Goal: Communication & Community: Share content

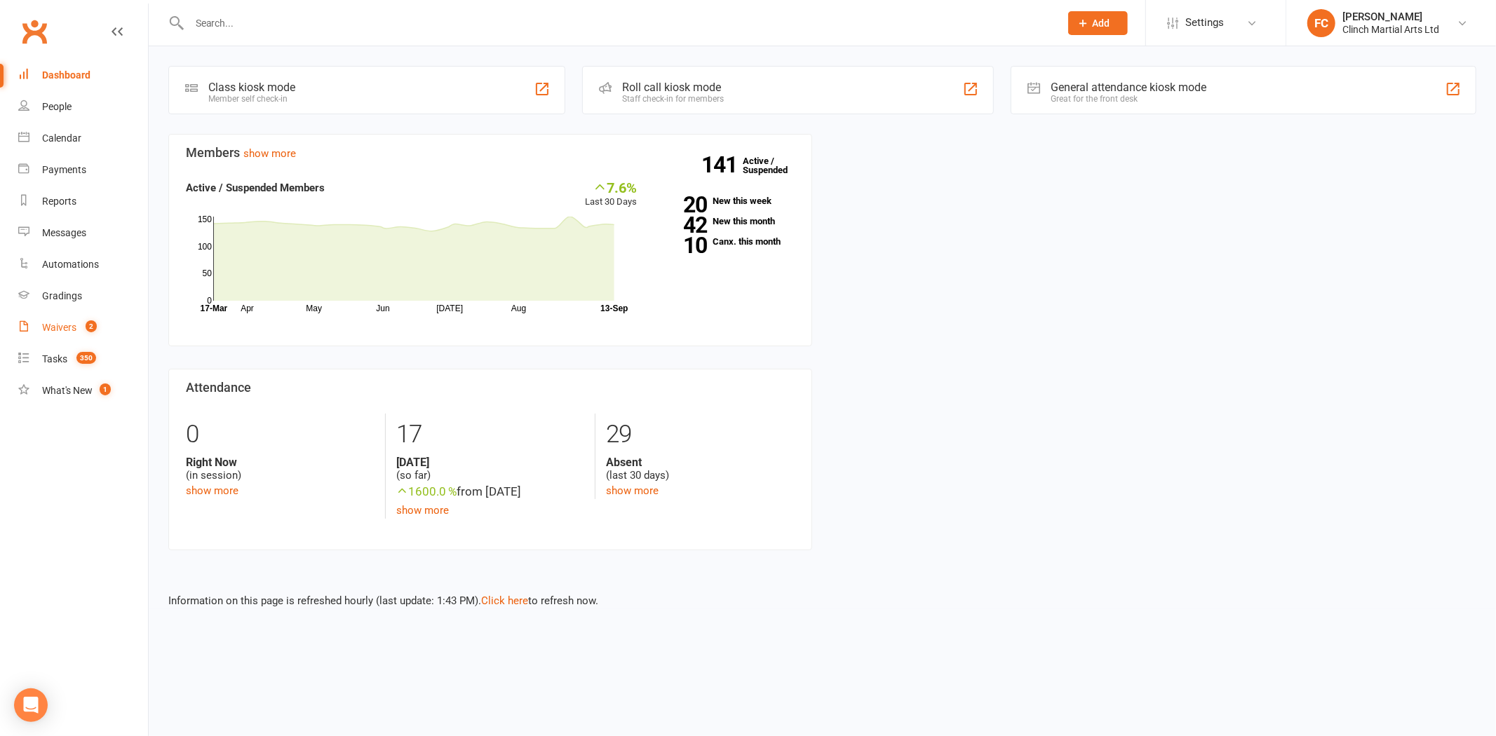
click at [55, 332] on div "Waivers" at bounding box center [59, 327] width 34 height 11
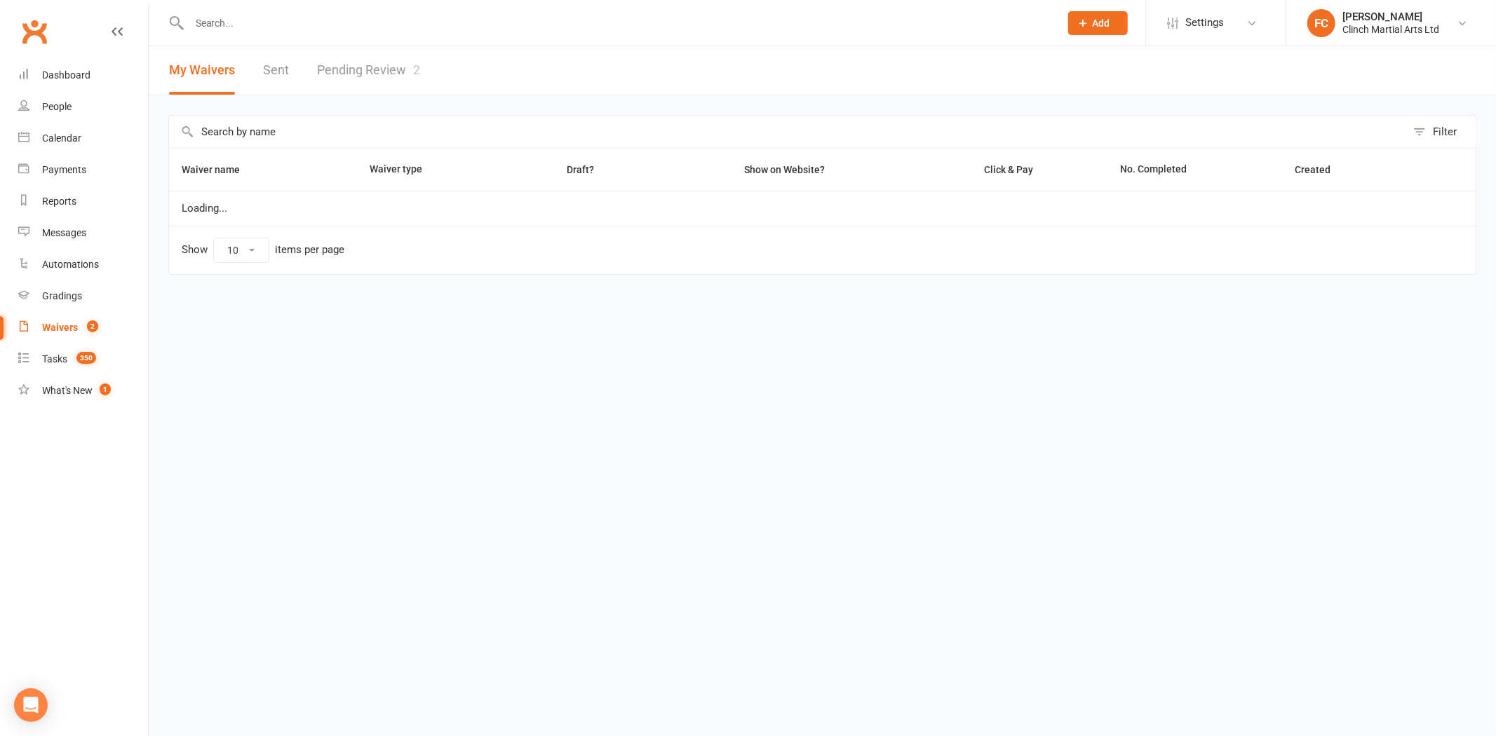
click at [361, 60] on link "Pending Review 2" at bounding box center [368, 70] width 103 height 48
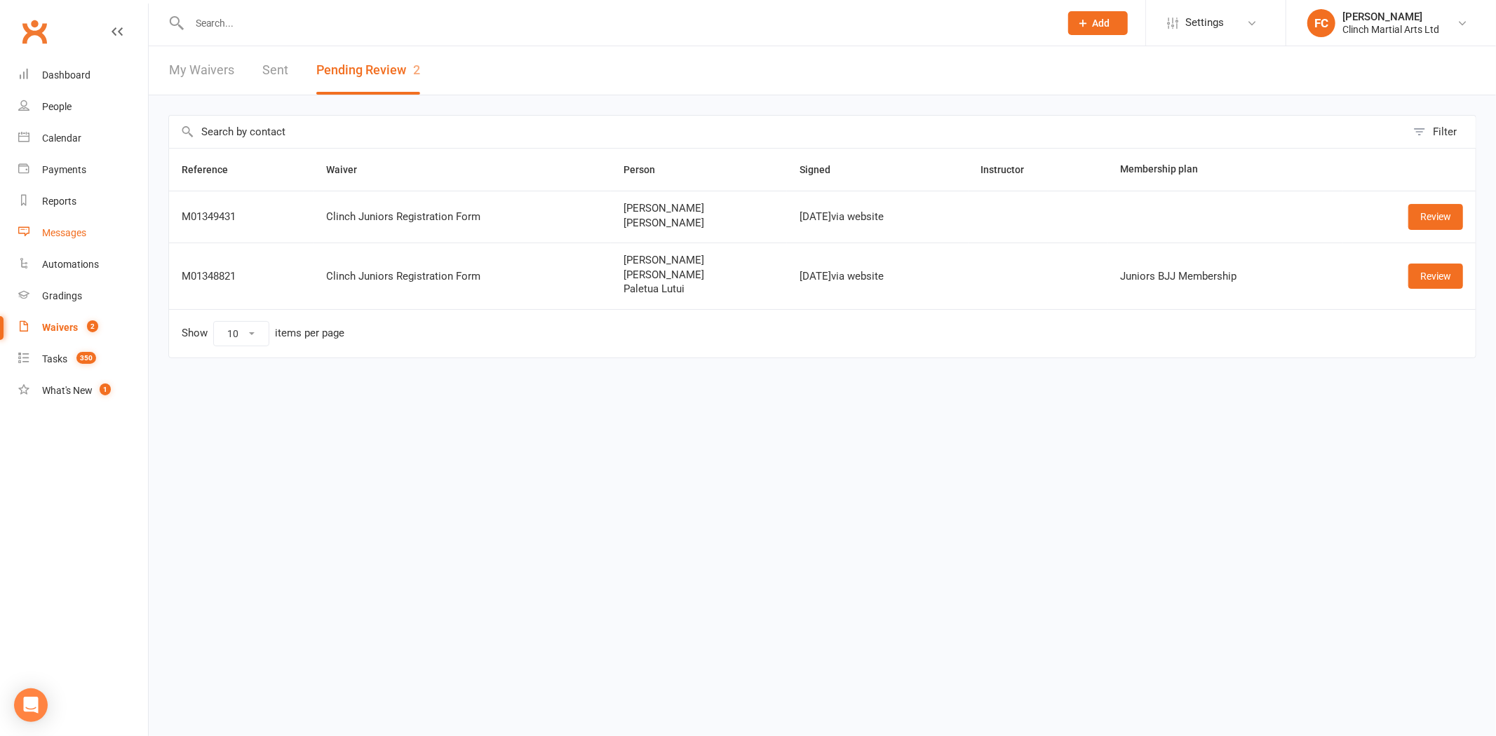
click at [50, 234] on div "Messages" at bounding box center [64, 232] width 44 height 11
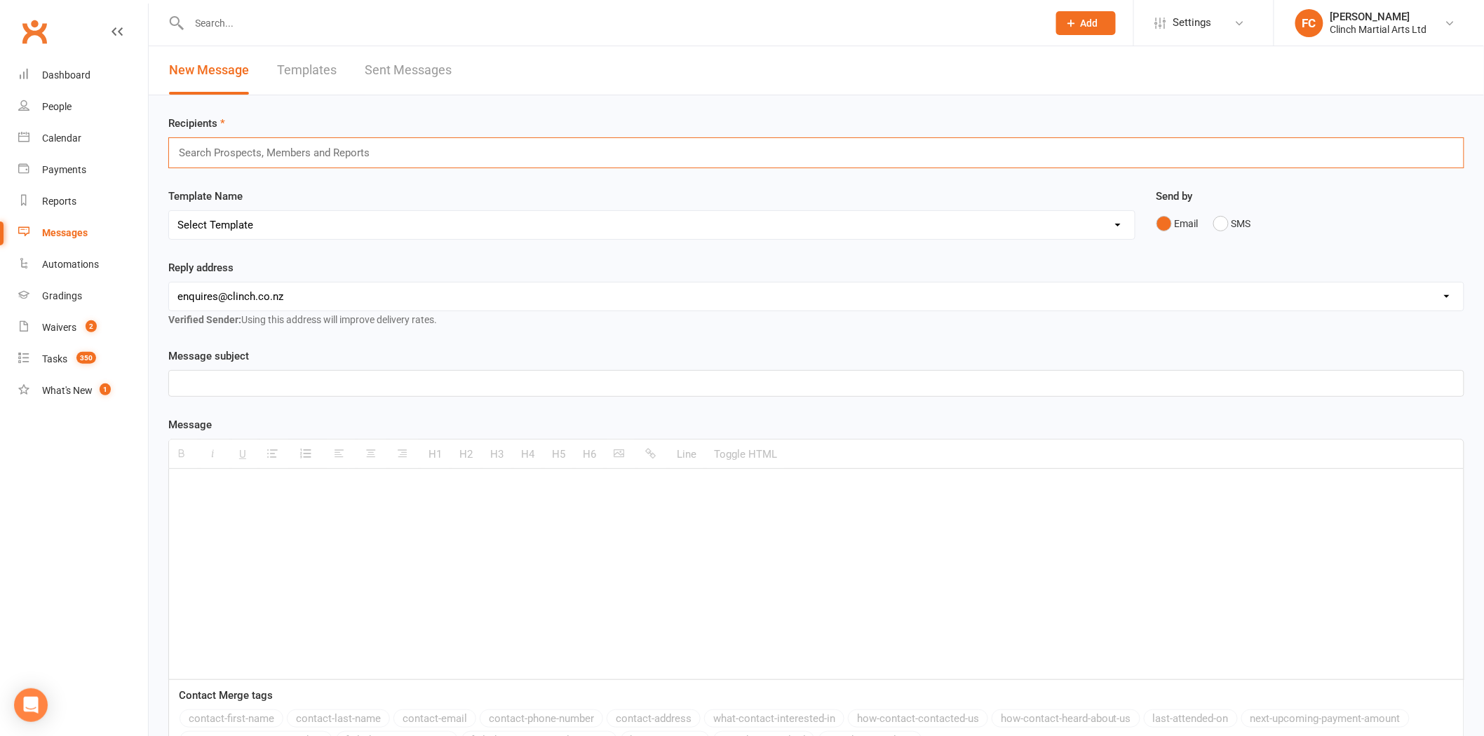
click at [332, 158] on input "text" at bounding box center [279, 153] width 205 height 18
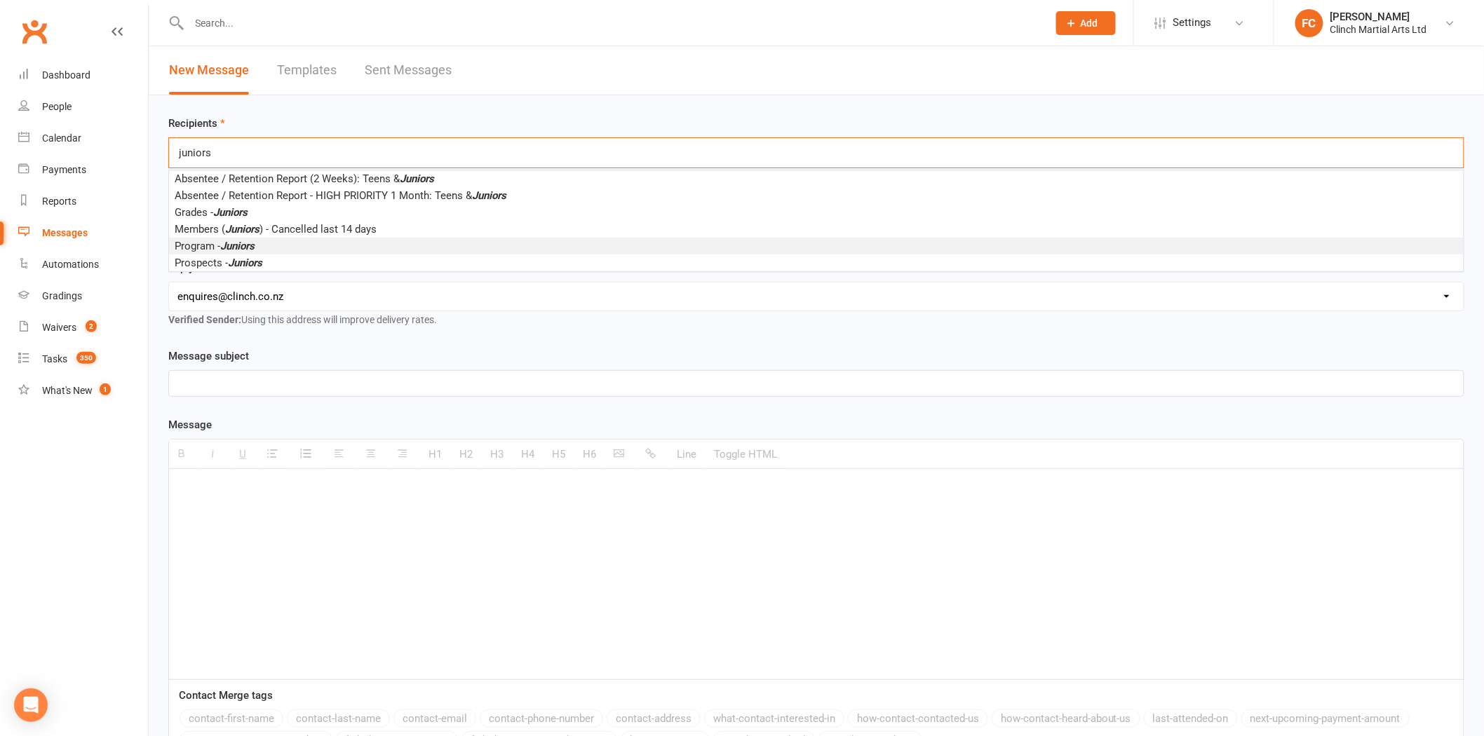
type input "juniors"
click at [221, 247] on span "Program - Juniors" at bounding box center [215, 246] width 80 height 13
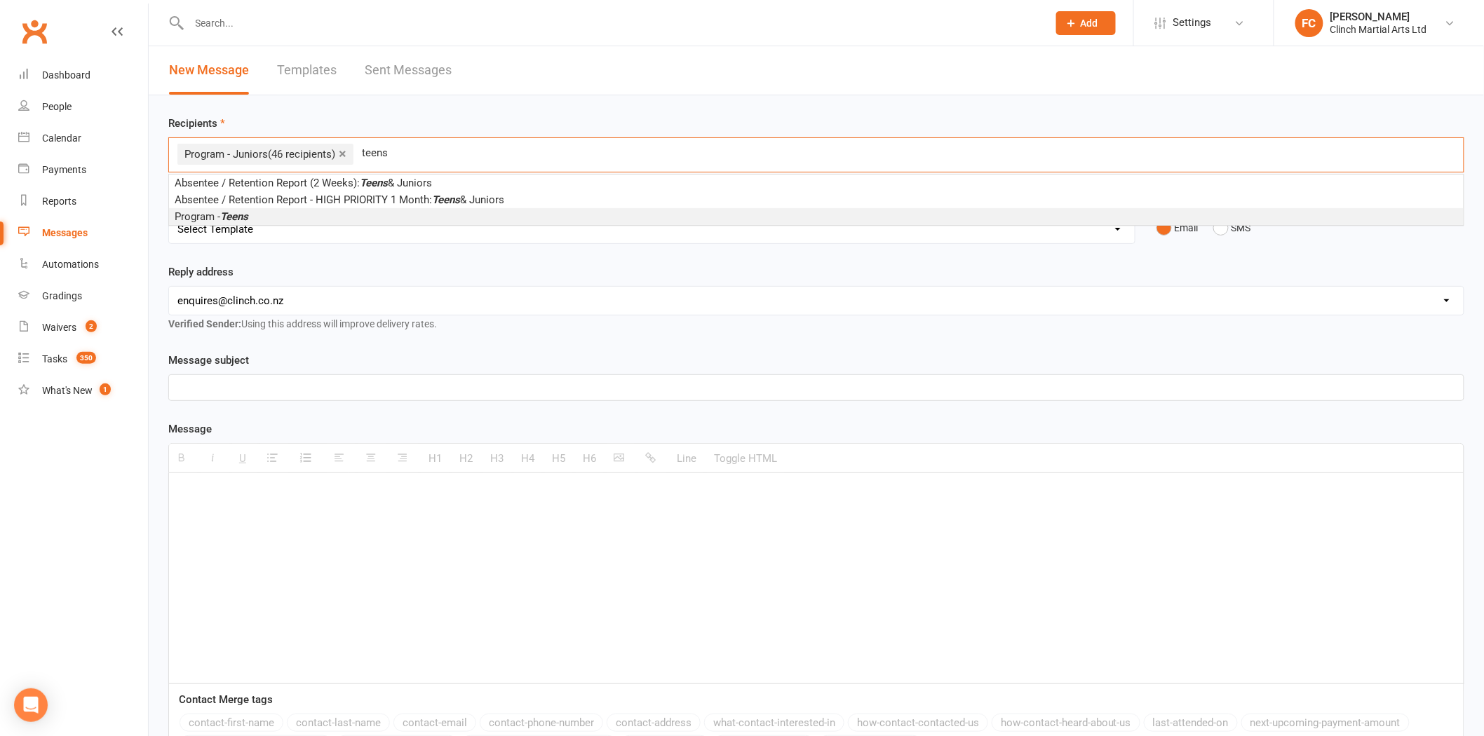
type input "teens"
click at [205, 219] on span "Program - Teens" at bounding box center [212, 216] width 74 height 13
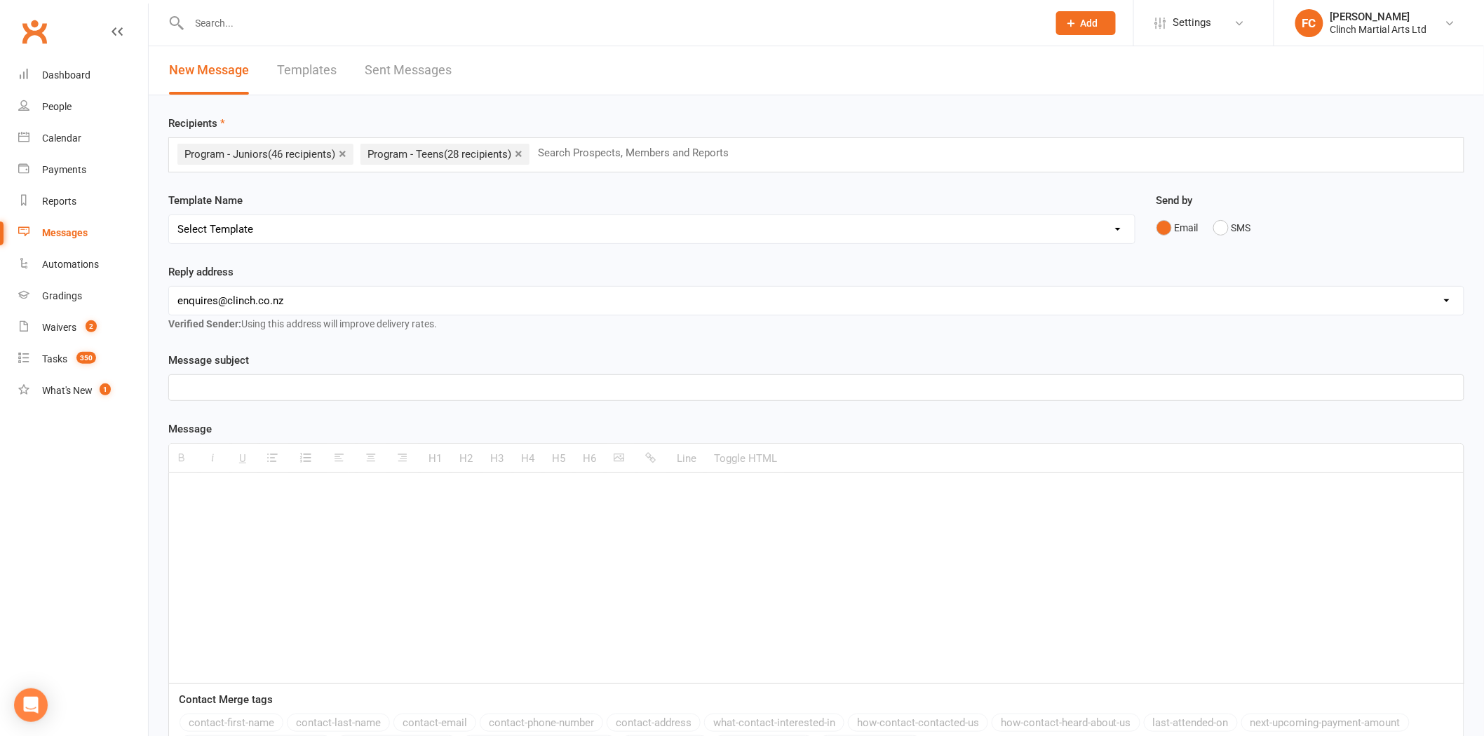
click at [248, 207] on div "Template Name Select Template [SMS] Appointment confirmation [Email] CLINCH BJJ…" at bounding box center [651, 218] width 967 height 52
click at [243, 235] on select "Select Template [SMS] Appointment confirmation [Email] CLINCH BJJ & MMA Enquiry…" at bounding box center [652, 229] width 966 height 28
select select "8"
click at [169, 215] on select "Select Template [SMS] Appointment confirmation [Email] CLINCH BJJ & MMA Enquiry…" at bounding box center [652, 229] width 966 height 28
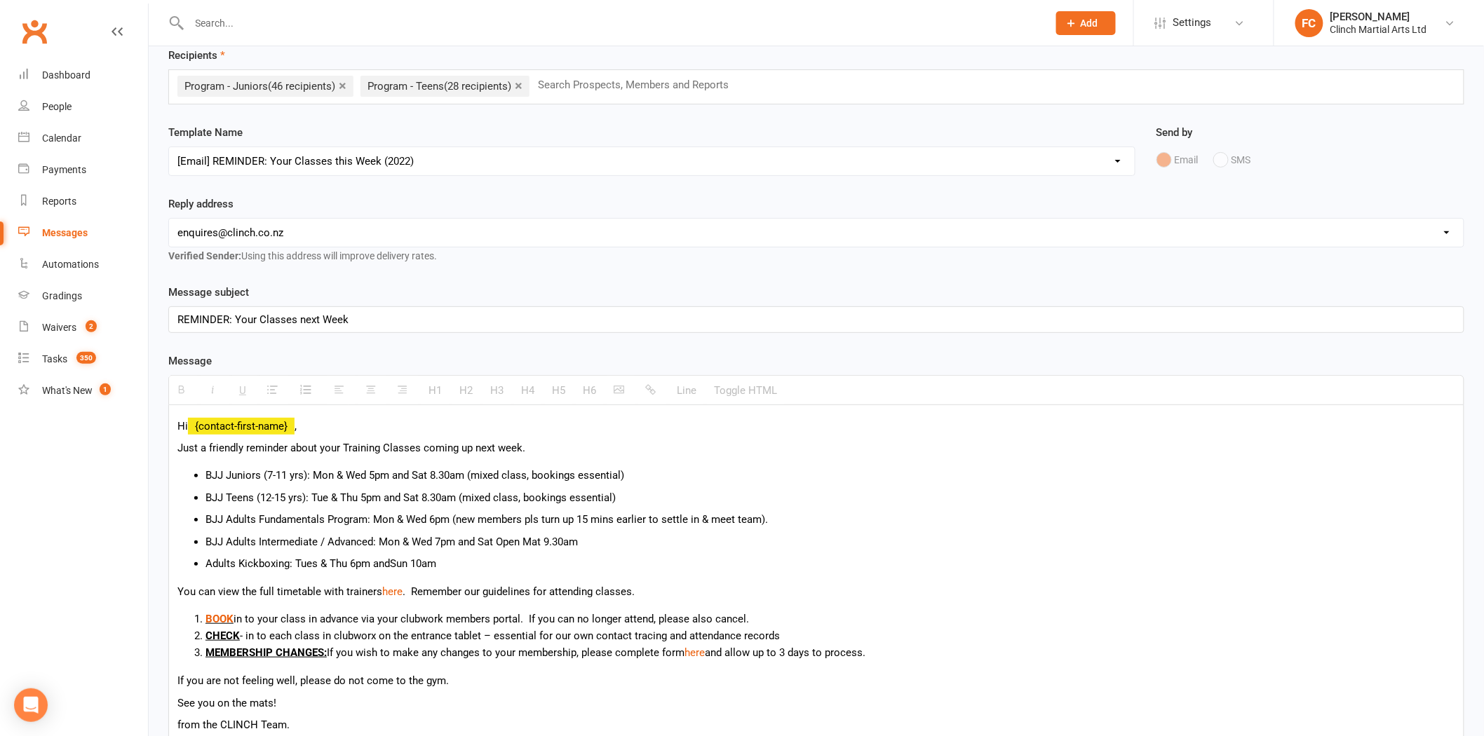
scroll to position [78, 0]
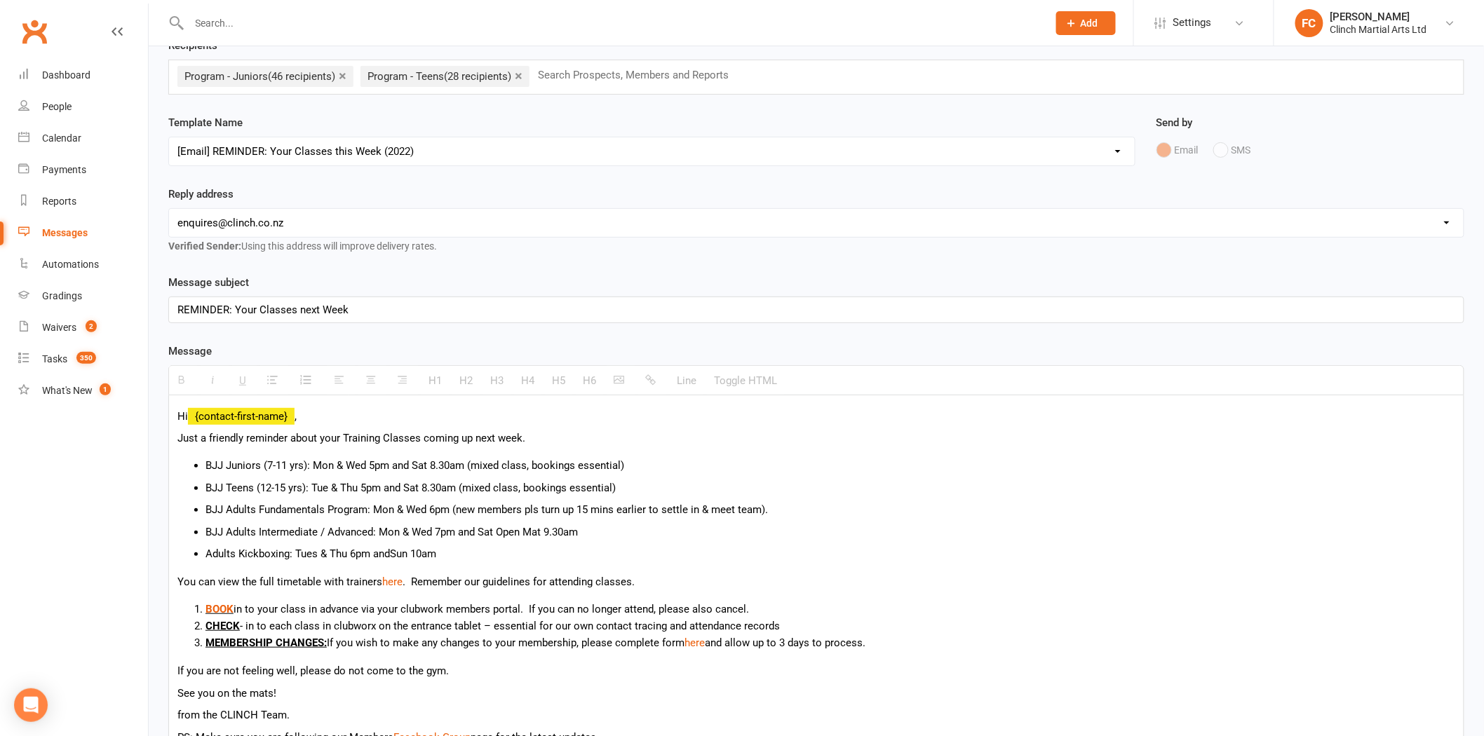
click at [361, 418] on p "Hi {contact-first-name} ," at bounding box center [816, 416] width 1278 height 17
click at [303, 414] on span ",and parents," at bounding box center [323, 416] width 59 height 13
click at [302, 415] on span ",and parents," at bounding box center [323, 416] width 59 height 13
drag, startPoint x: 191, startPoint y: 415, endPoint x: 296, endPoint y: 415, distance: 105.2
click at [296, 415] on p "Hi {contact-first-name} and parents," at bounding box center [816, 416] width 1278 height 17
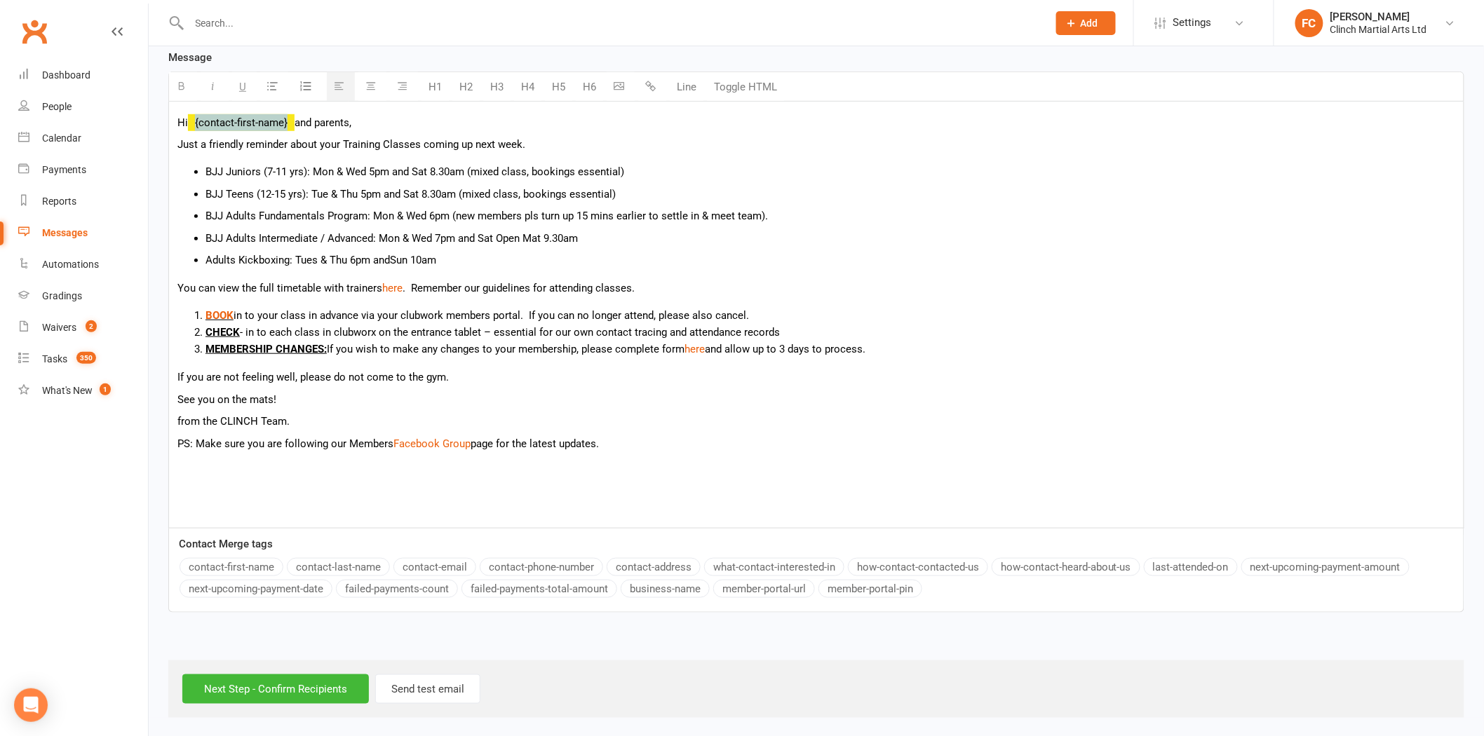
scroll to position [374, 0]
click at [245, 564] on button "contact-first-name" at bounding box center [232, 565] width 104 height 18
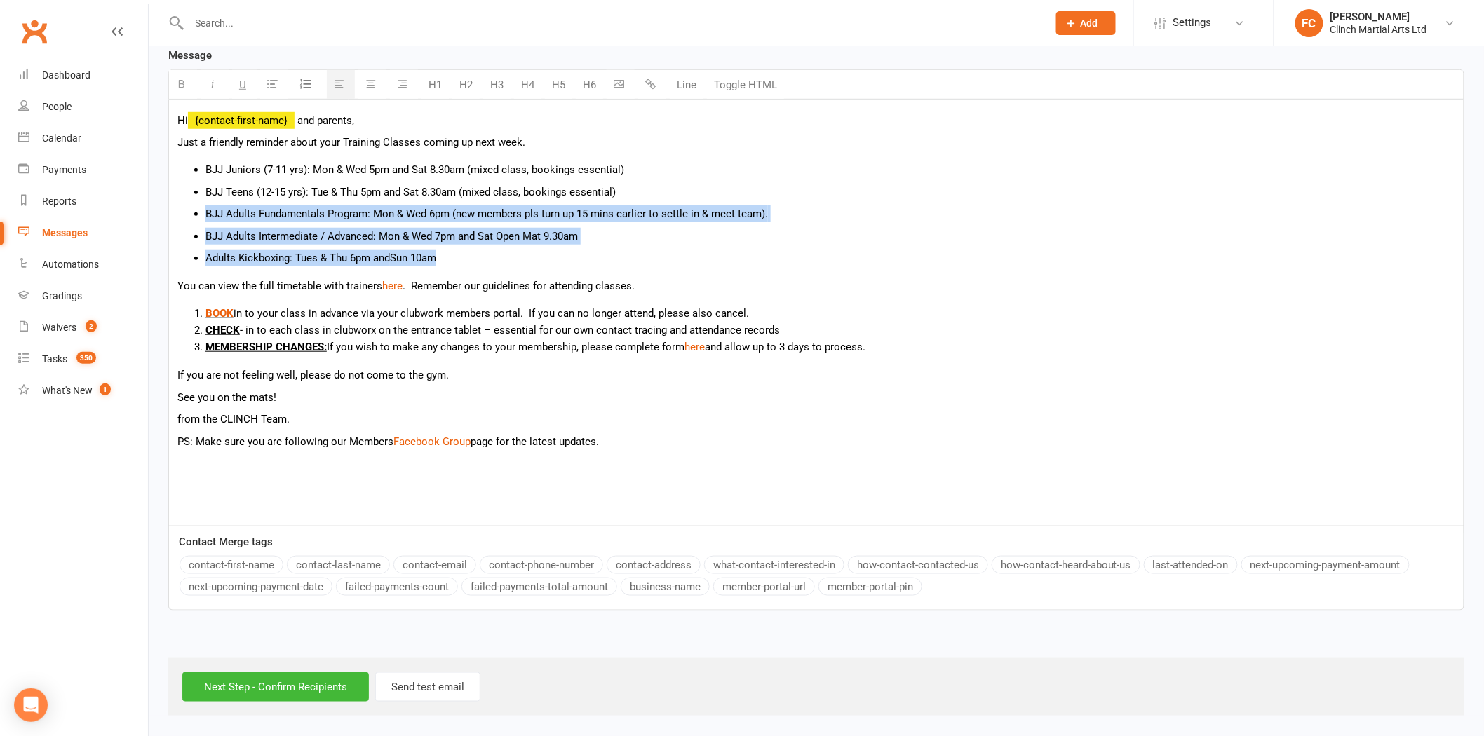
drag, startPoint x: 454, startPoint y: 257, endPoint x: 184, endPoint y: 214, distance: 273.4
click at [184, 214] on ul "BJJ Juniors (7-11 yrs): Mon & Wed 5pm and Sat 8.30am (mixed class, bookings ess…" at bounding box center [816, 213] width 1278 height 105
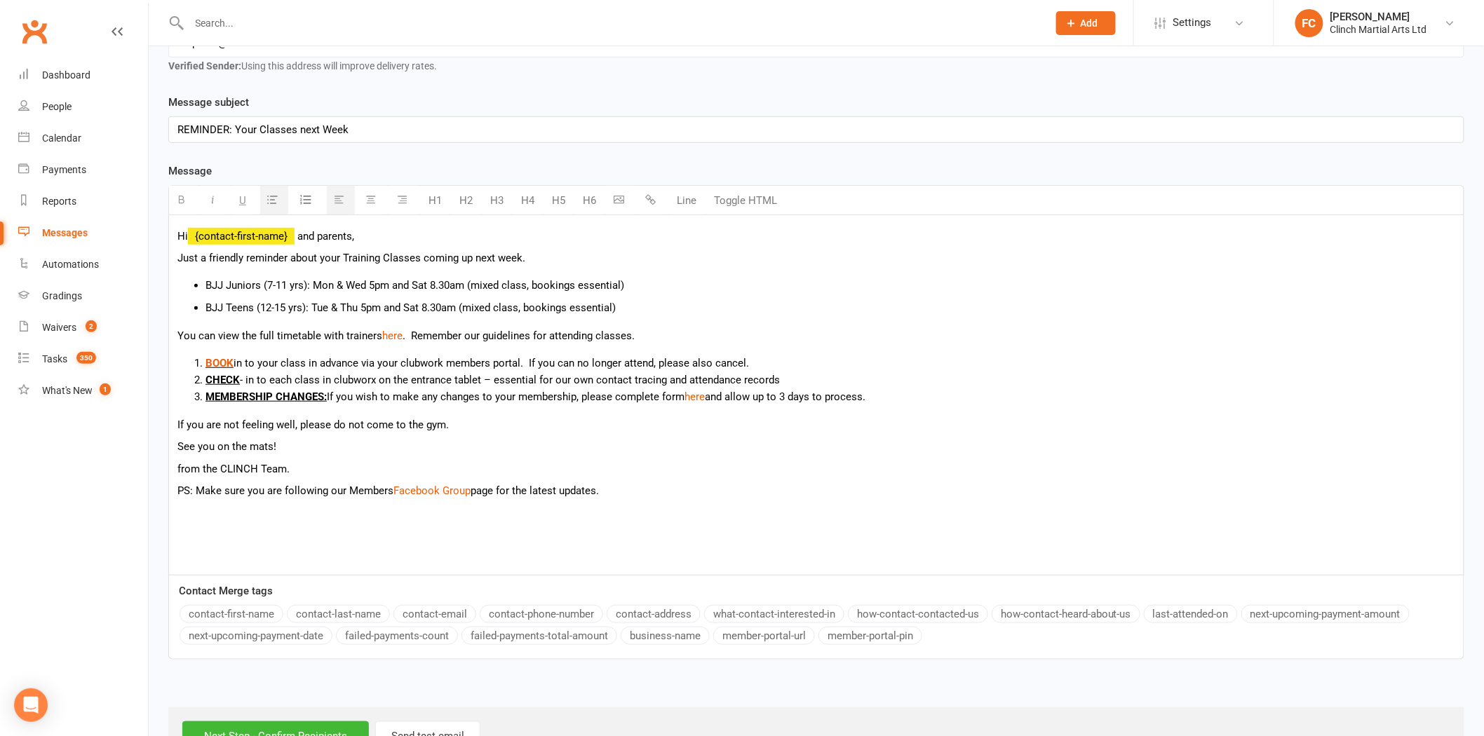
scroll to position [309, 0]
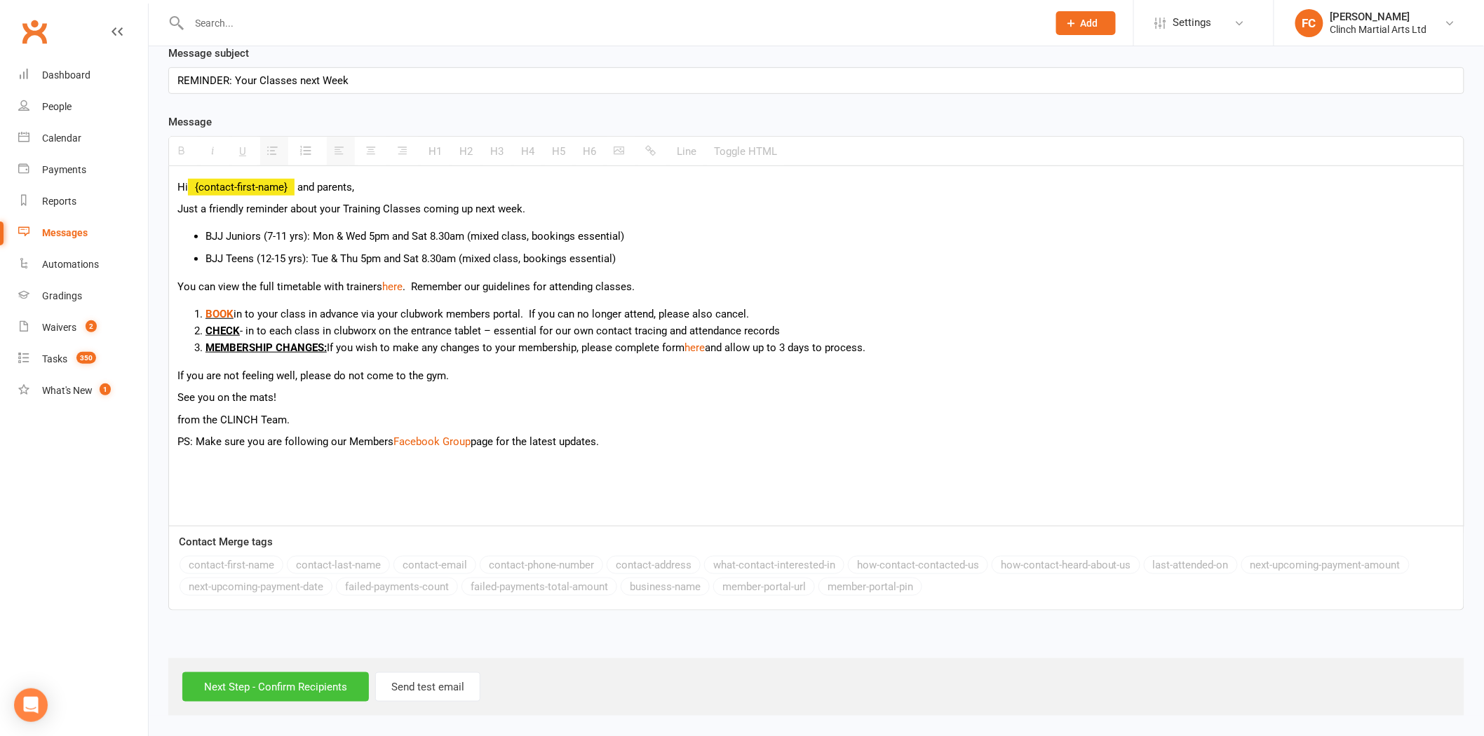
click at [260, 693] on input "Next Step - Confirm Recipients" at bounding box center [275, 686] width 187 height 29
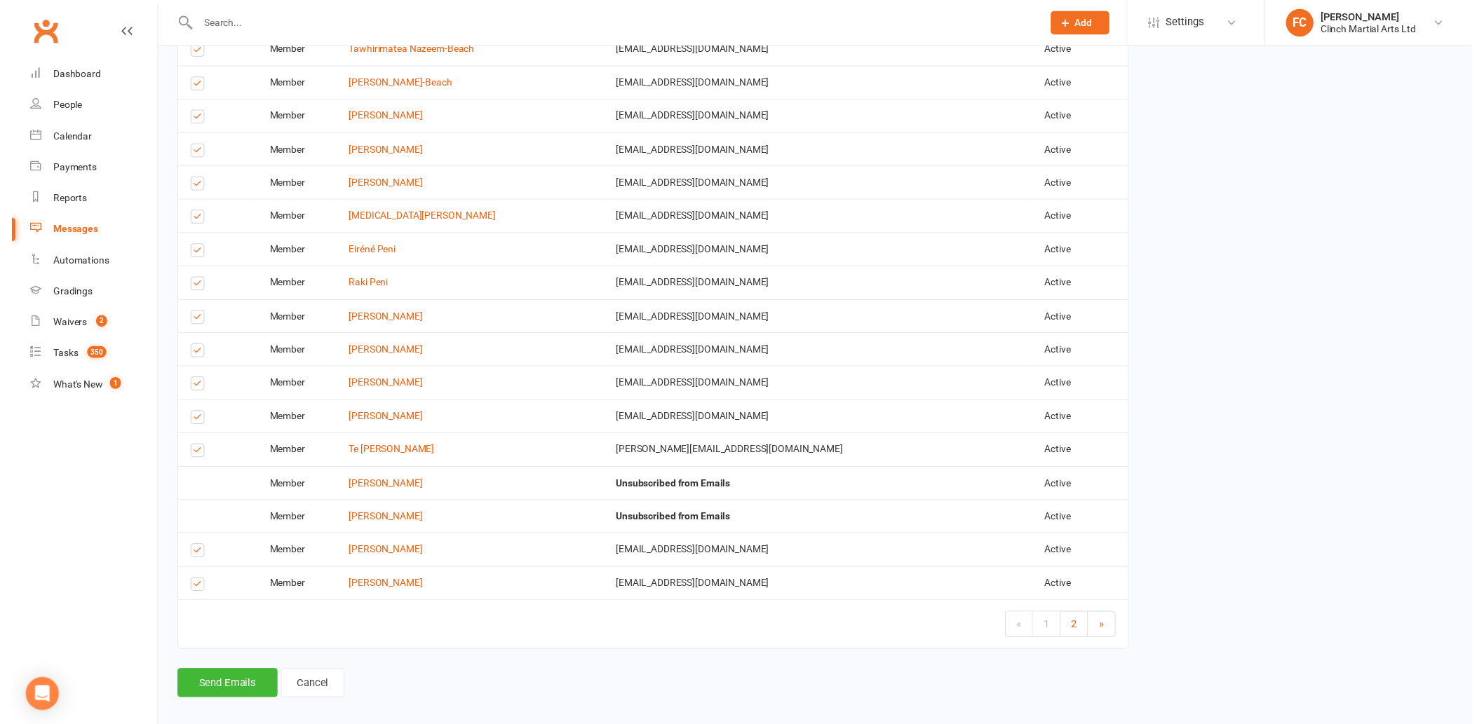
scroll to position [1847, 0]
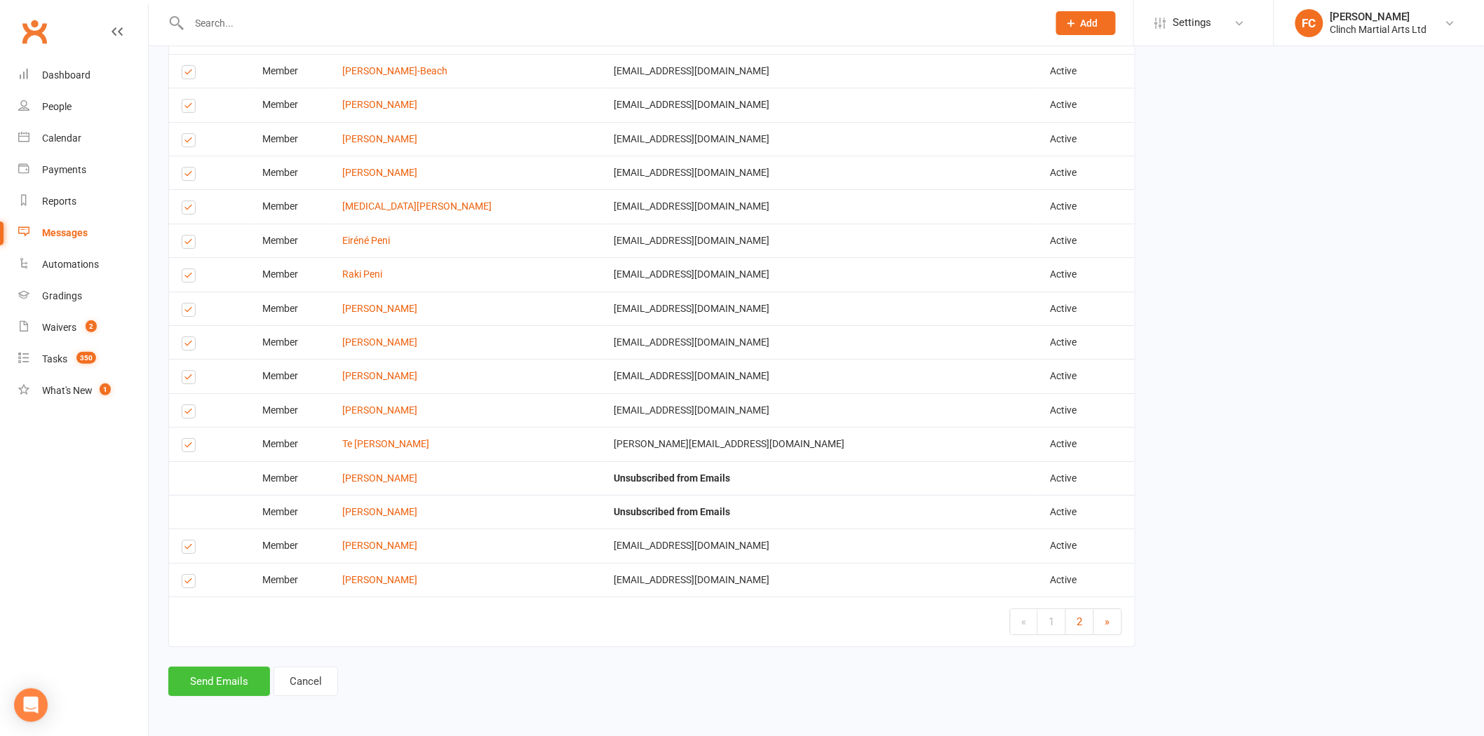
click at [223, 684] on button "Send Emails" at bounding box center [219, 681] width 102 height 29
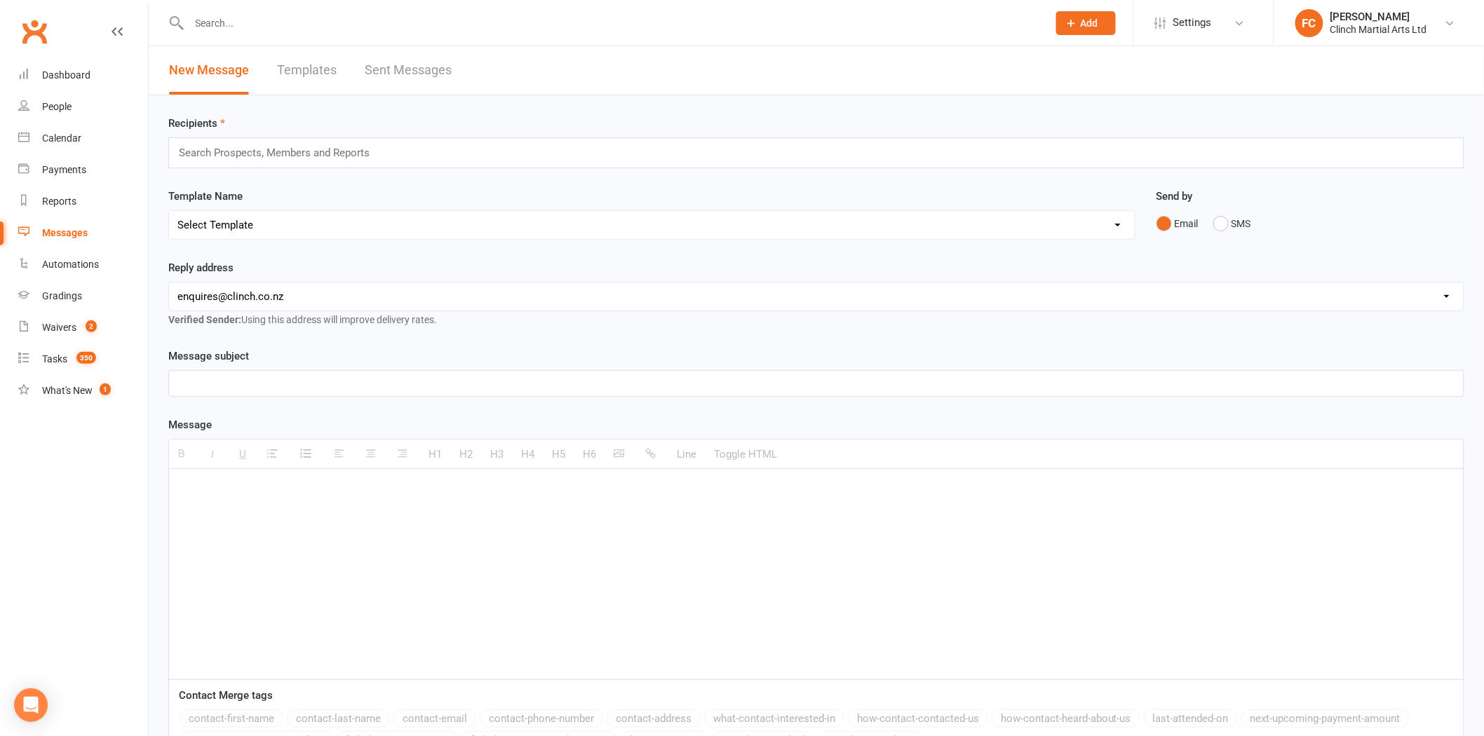
click at [272, 158] on input "text" at bounding box center [279, 153] width 205 height 18
click at [288, 144] on div "kickbox kickbox" at bounding box center [816, 152] width 1296 height 31
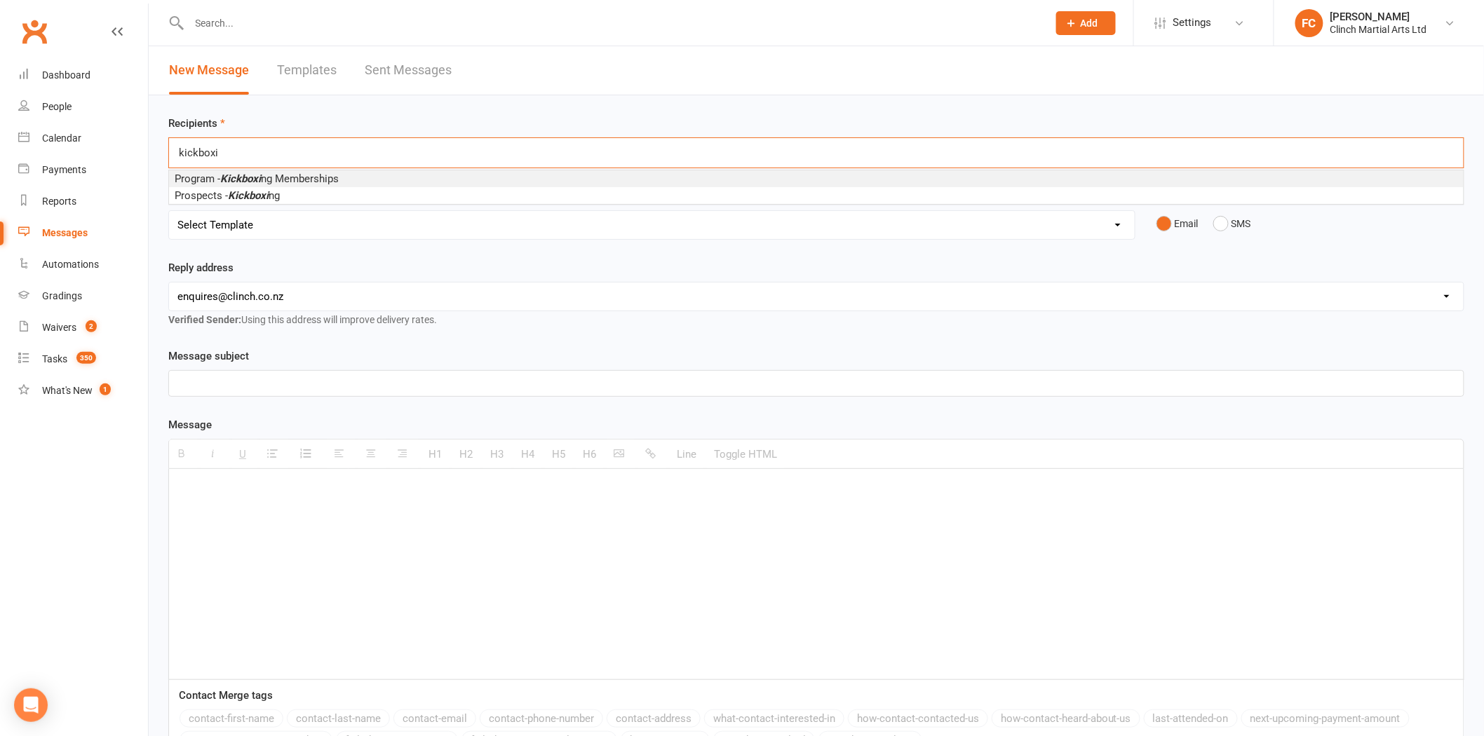
type input "kickboxi"
click at [276, 180] on span "Program - Kickboxi ng Memberships" at bounding box center [257, 178] width 164 height 13
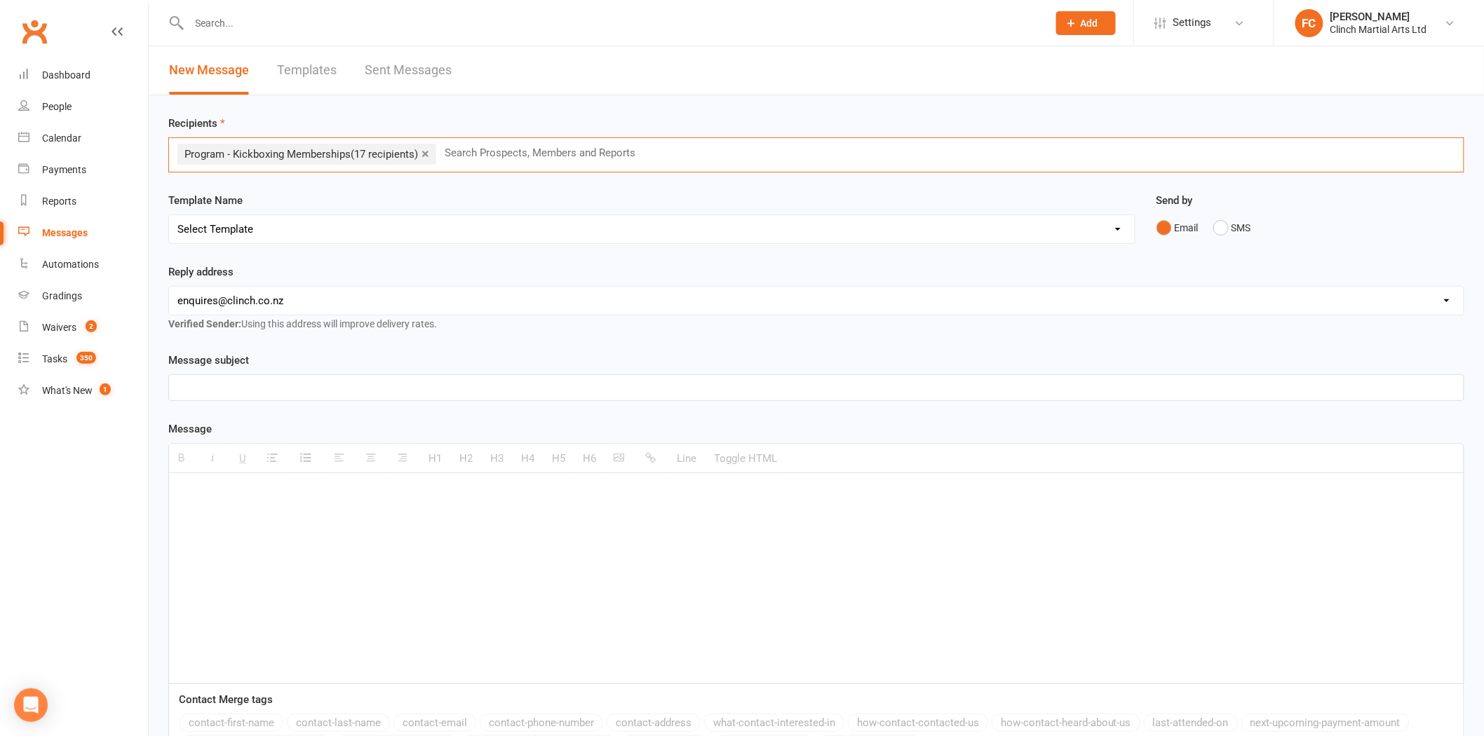
click at [316, 229] on select "Select Template [SMS] Appointment confirmation [Email] CLINCH BJJ & MMA Enquiry…" at bounding box center [652, 229] width 966 height 28
select select "8"
click at [169, 215] on select "Select Template [SMS] Appointment confirmation [Email] CLINCH BJJ & MMA Enquiry…" at bounding box center [652, 229] width 966 height 28
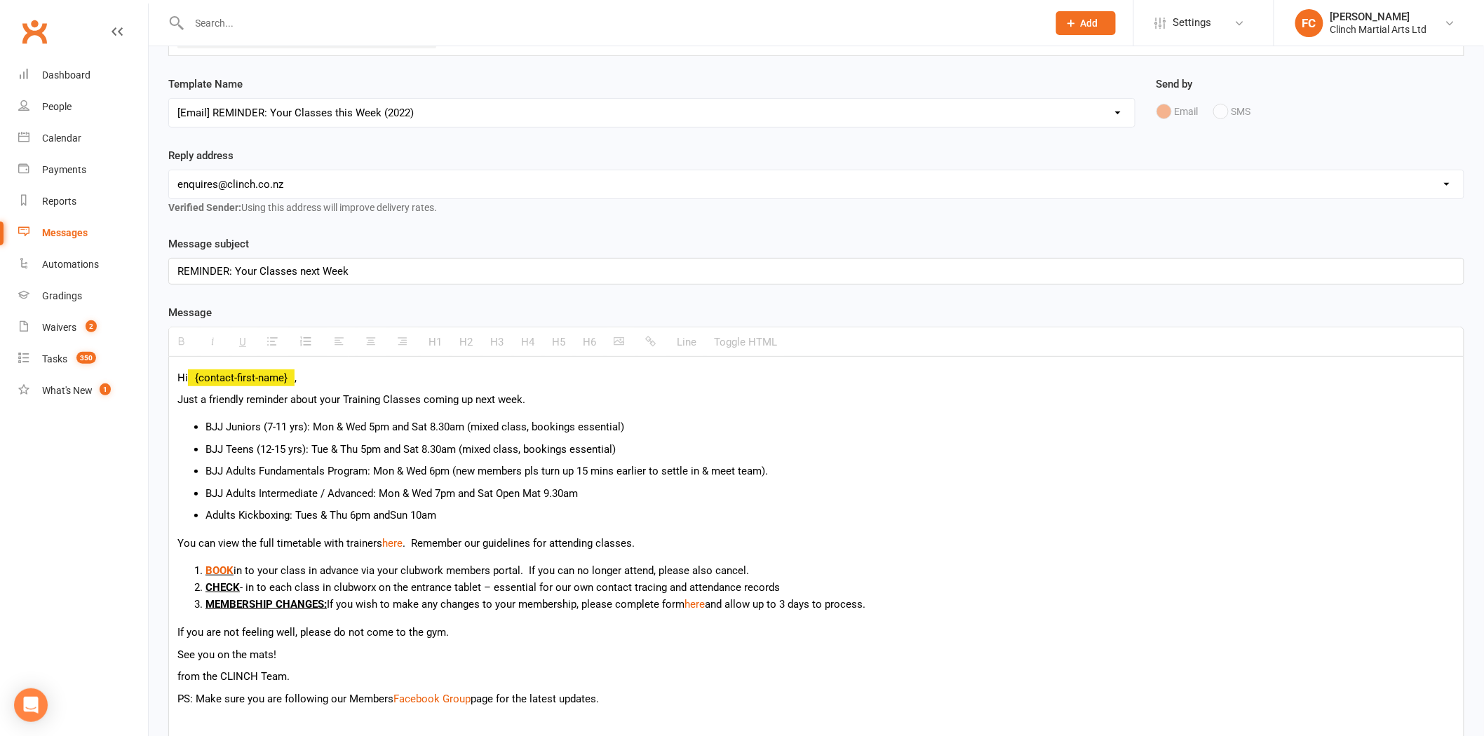
scroll to position [156, 0]
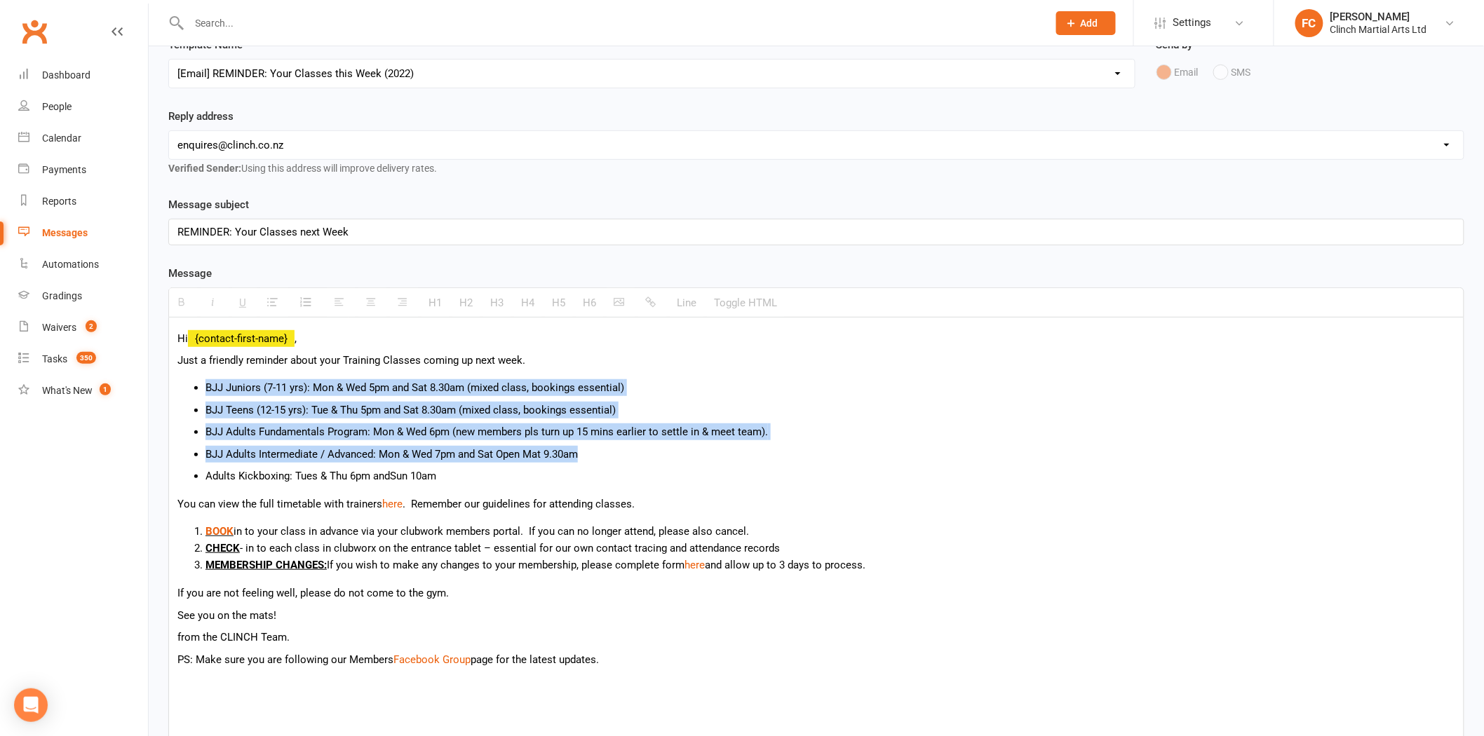
drag, startPoint x: 593, startPoint y: 452, endPoint x: 195, endPoint y: 388, distance: 403.2
click at [196, 388] on ul "BJJ Juniors (7-11 yrs): Mon & Wed 5pm and Sat 8.30am (mixed class, bookings ess…" at bounding box center [816, 431] width 1278 height 105
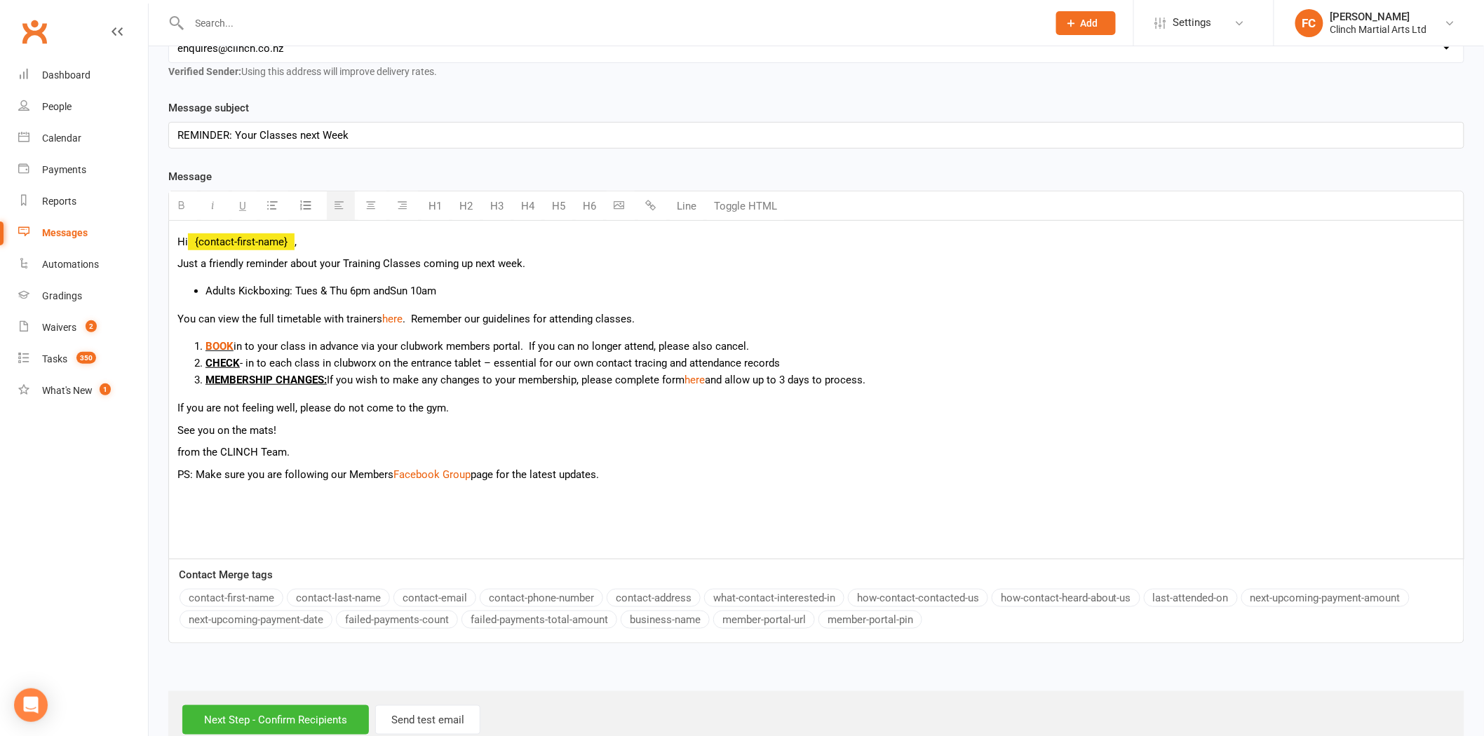
scroll to position [285, 0]
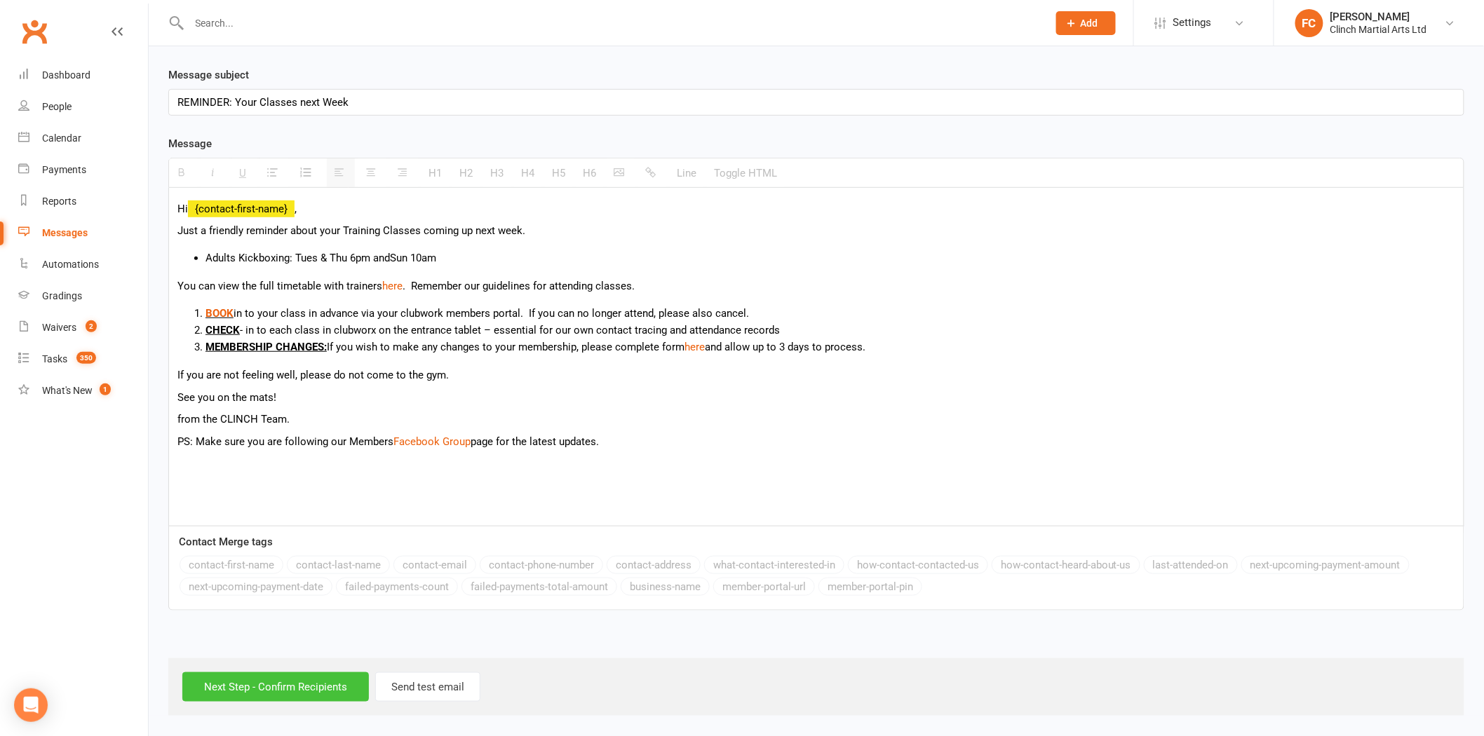
drag, startPoint x: 249, startPoint y: 689, endPoint x: 221, endPoint y: 686, distance: 28.2
click at [221, 686] on input "Next Step - Confirm Recipients" at bounding box center [275, 686] width 187 height 29
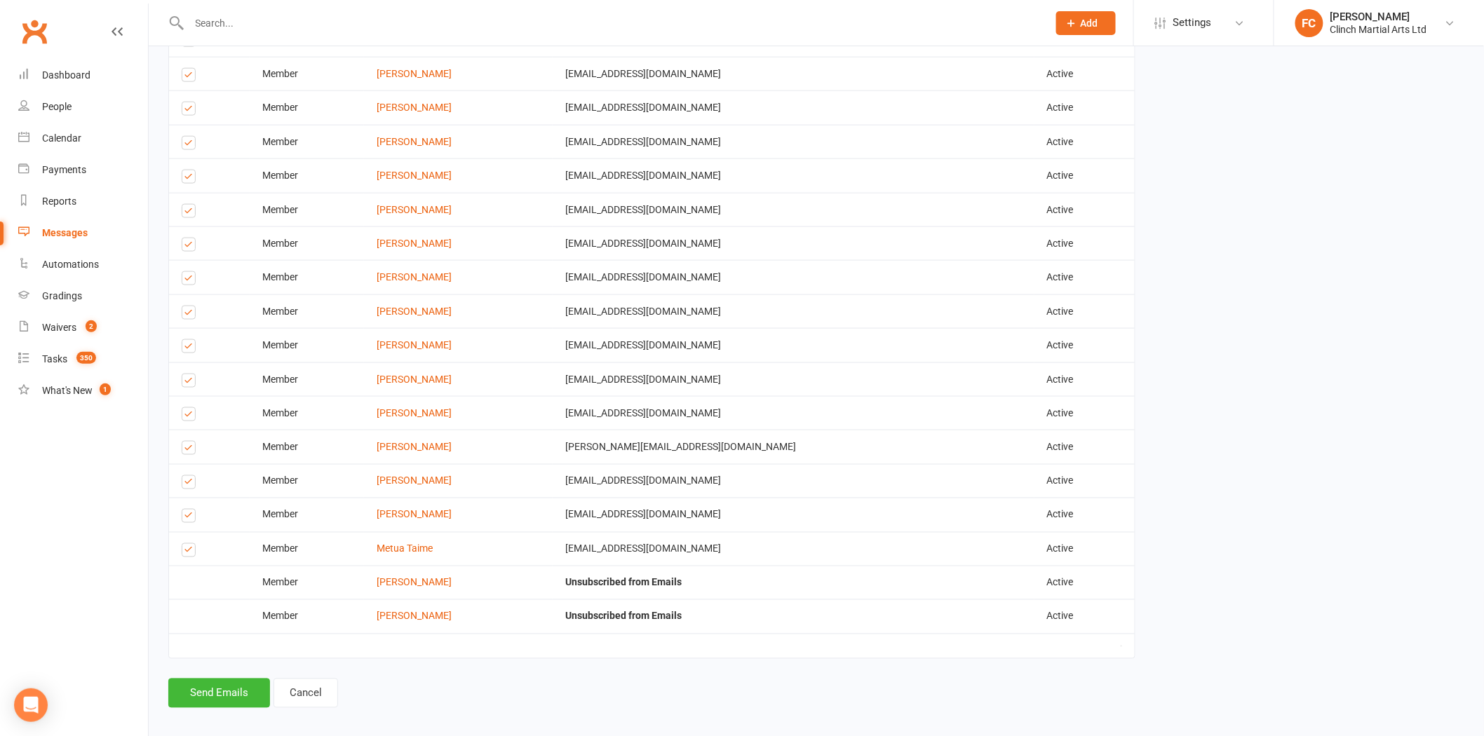
scroll to position [678, 0]
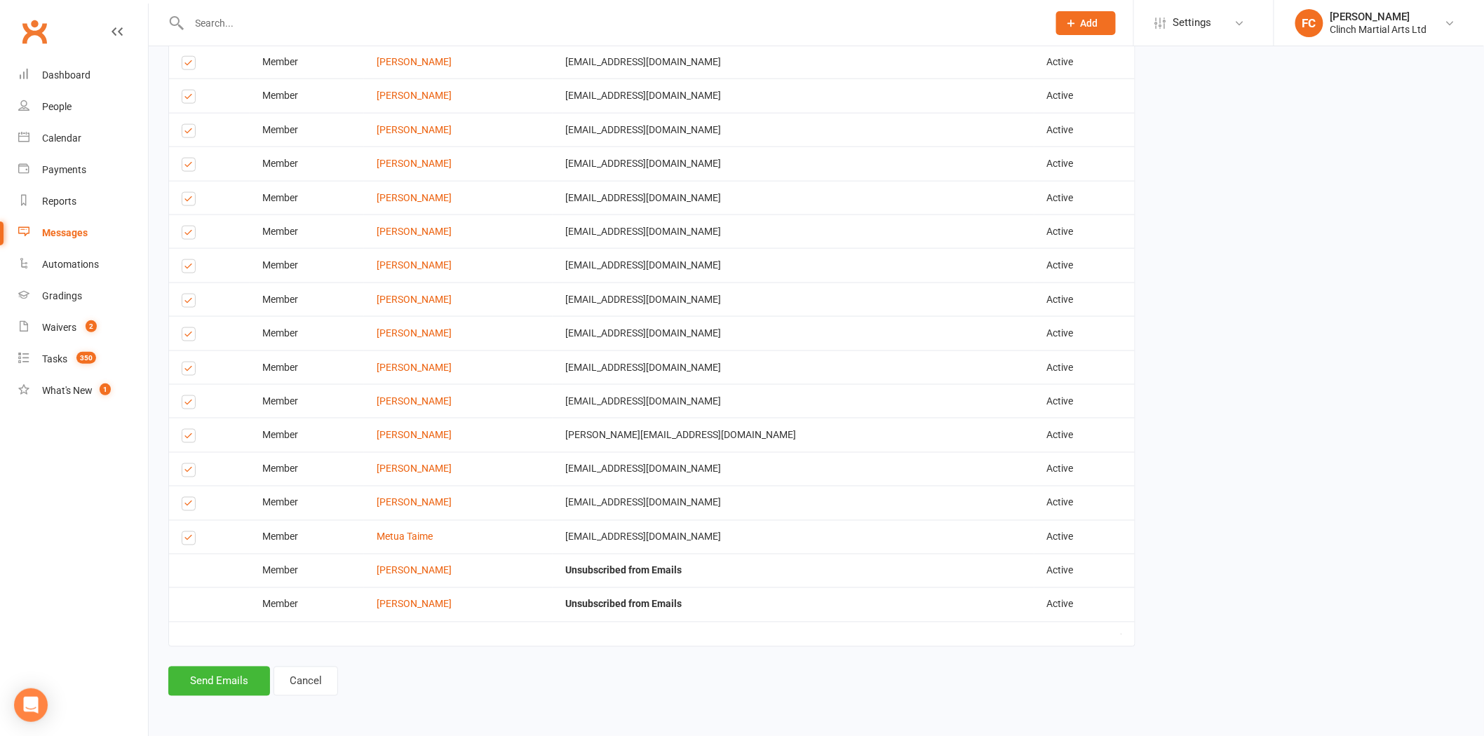
click at [191, 697] on div "Finalize & Send Please Check your Message Content and Confirm your Recipients b…" at bounding box center [652, 57] width 988 height 1317
click at [205, 684] on button "Send Emails" at bounding box center [219, 681] width 102 height 29
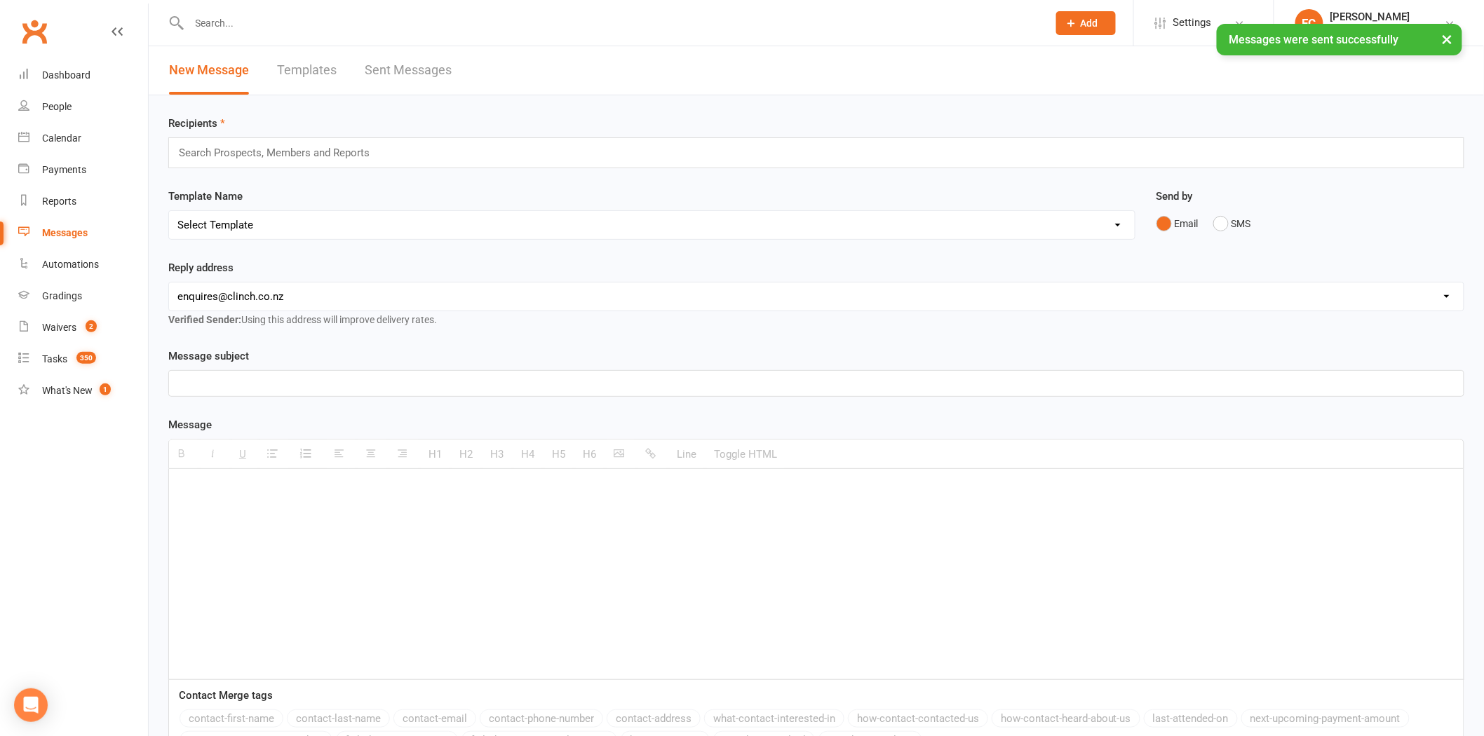
click at [294, 163] on div "Search Prospects, Members and Reports" at bounding box center [816, 152] width 1296 height 31
click at [300, 146] on input "text" at bounding box center [279, 153] width 205 height 18
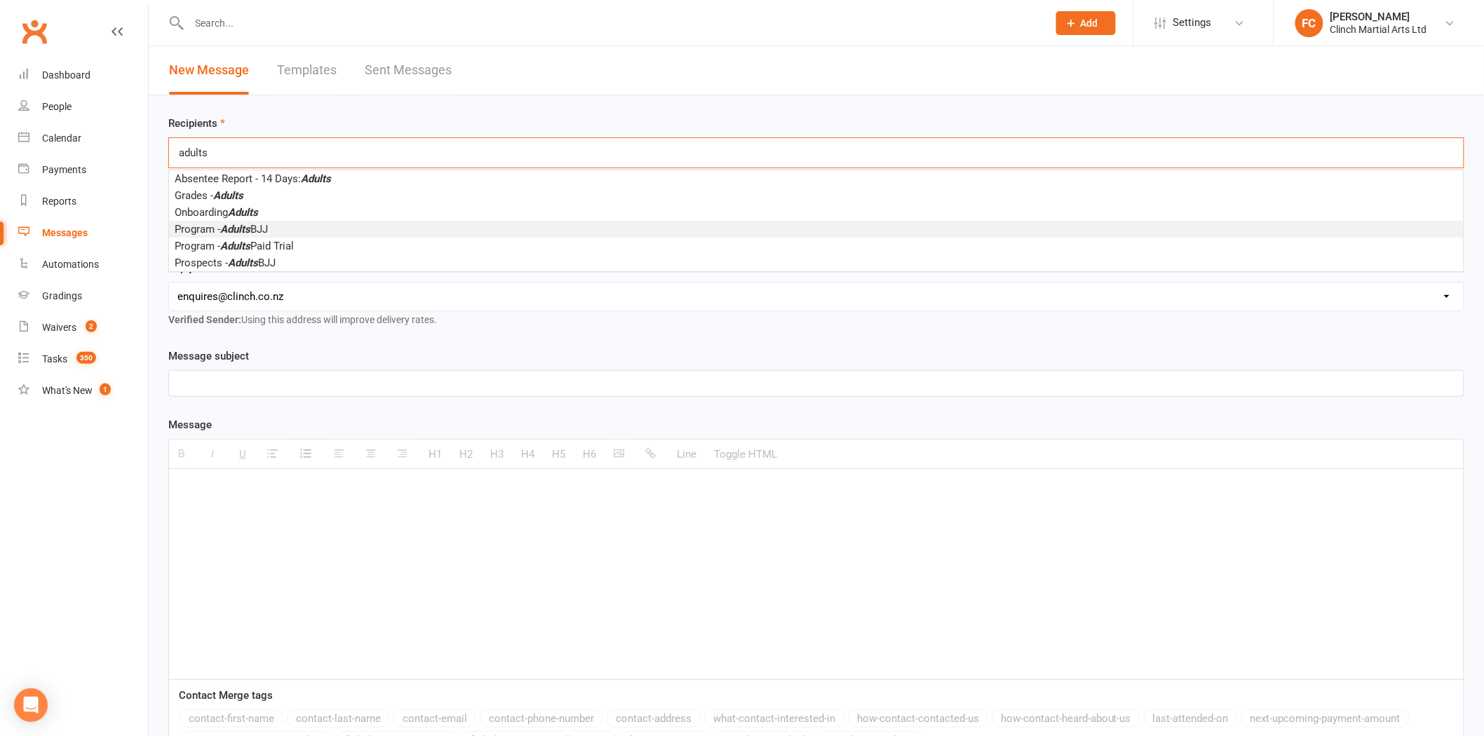
type input "adults"
click at [244, 226] on em "Adults" at bounding box center [235, 229] width 30 height 13
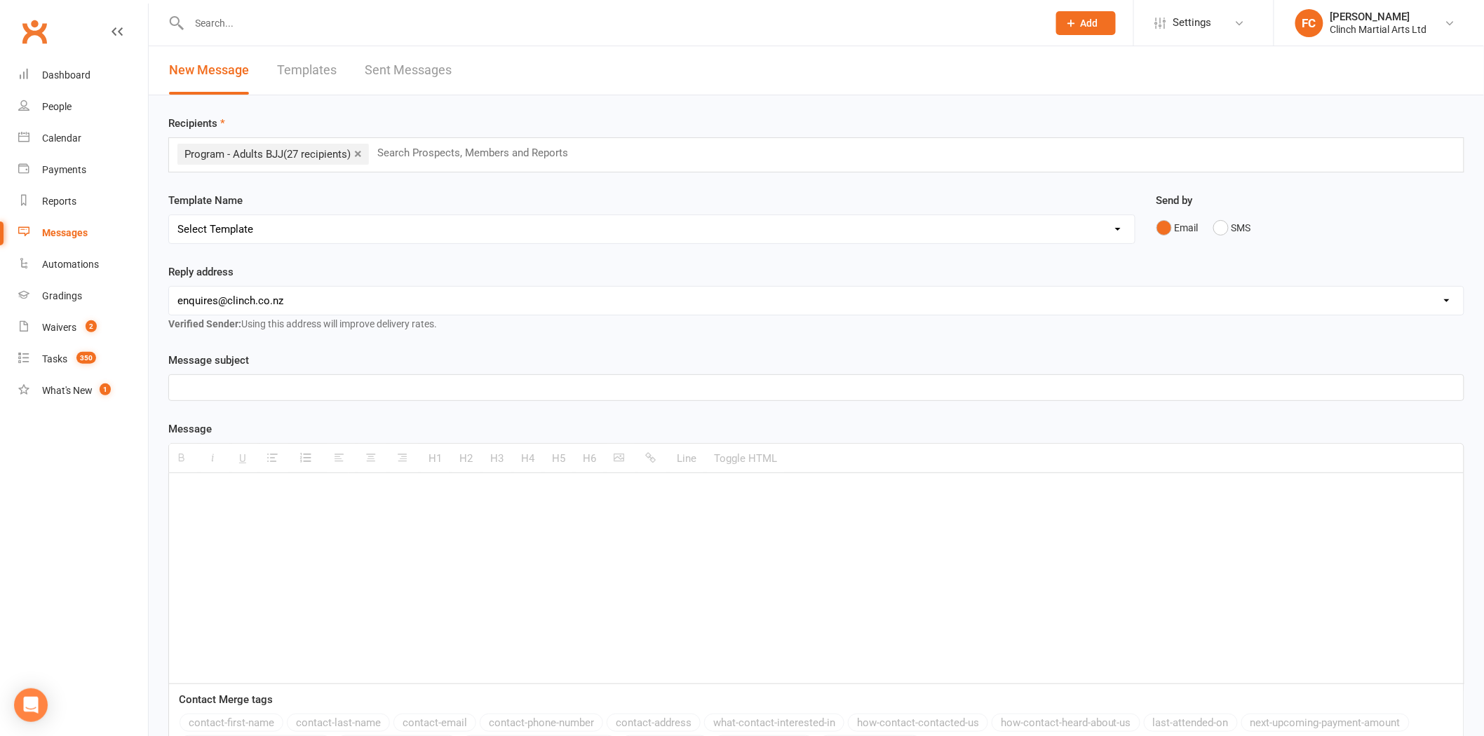
drag, startPoint x: 426, startPoint y: 9, endPoint x: 232, endPoint y: 219, distance: 285.8
click at [232, 219] on select "Select Template [SMS] Appointment confirmation [Email] CLINCH BJJ & MMA Enquiry…" at bounding box center [652, 229] width 966 height 28
select select "8"
click at [169, 215] on select "Select Template [SMS] Appointment confirmation [Email] CLINCH BJJ & MMA Enquiry…" at bounding box center [652, 229] width 966 height 28
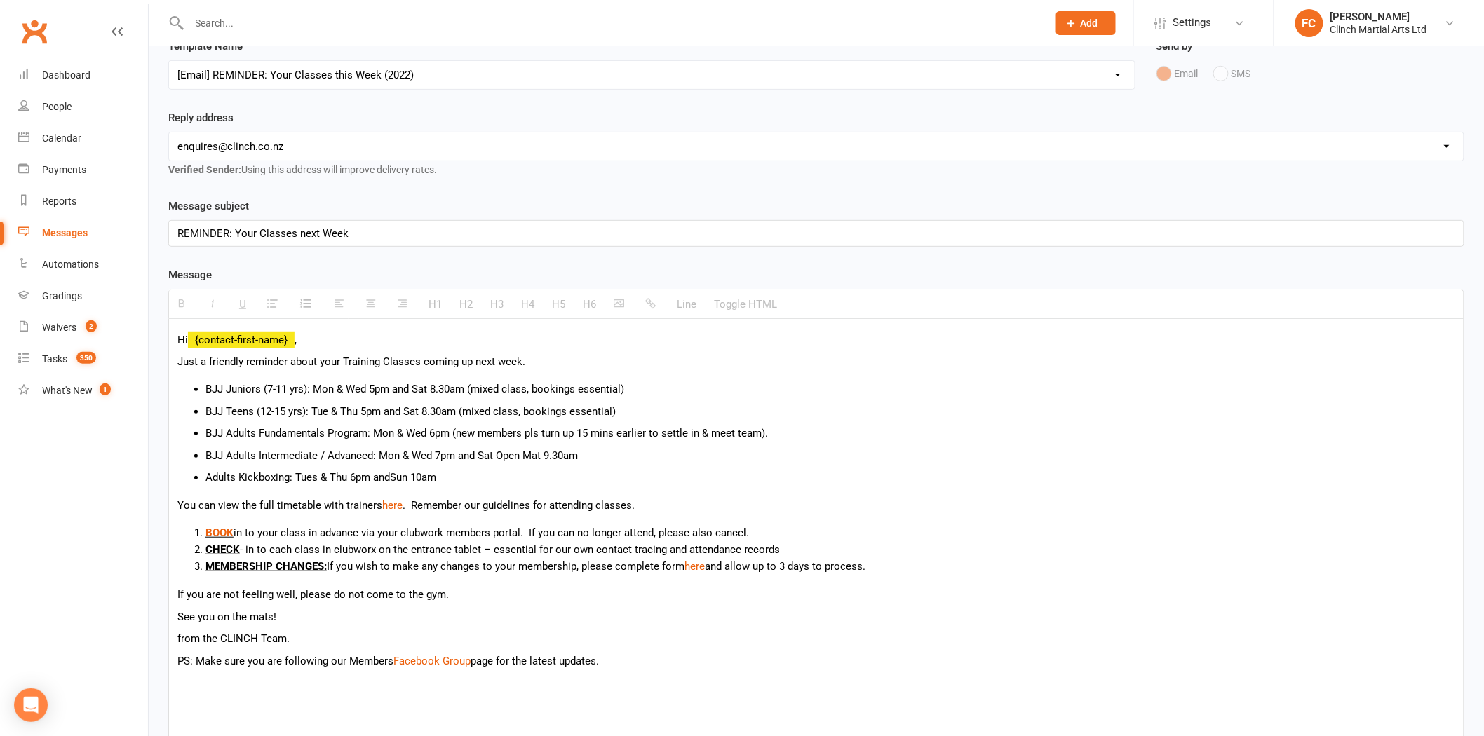
scroll to position [156, 0]
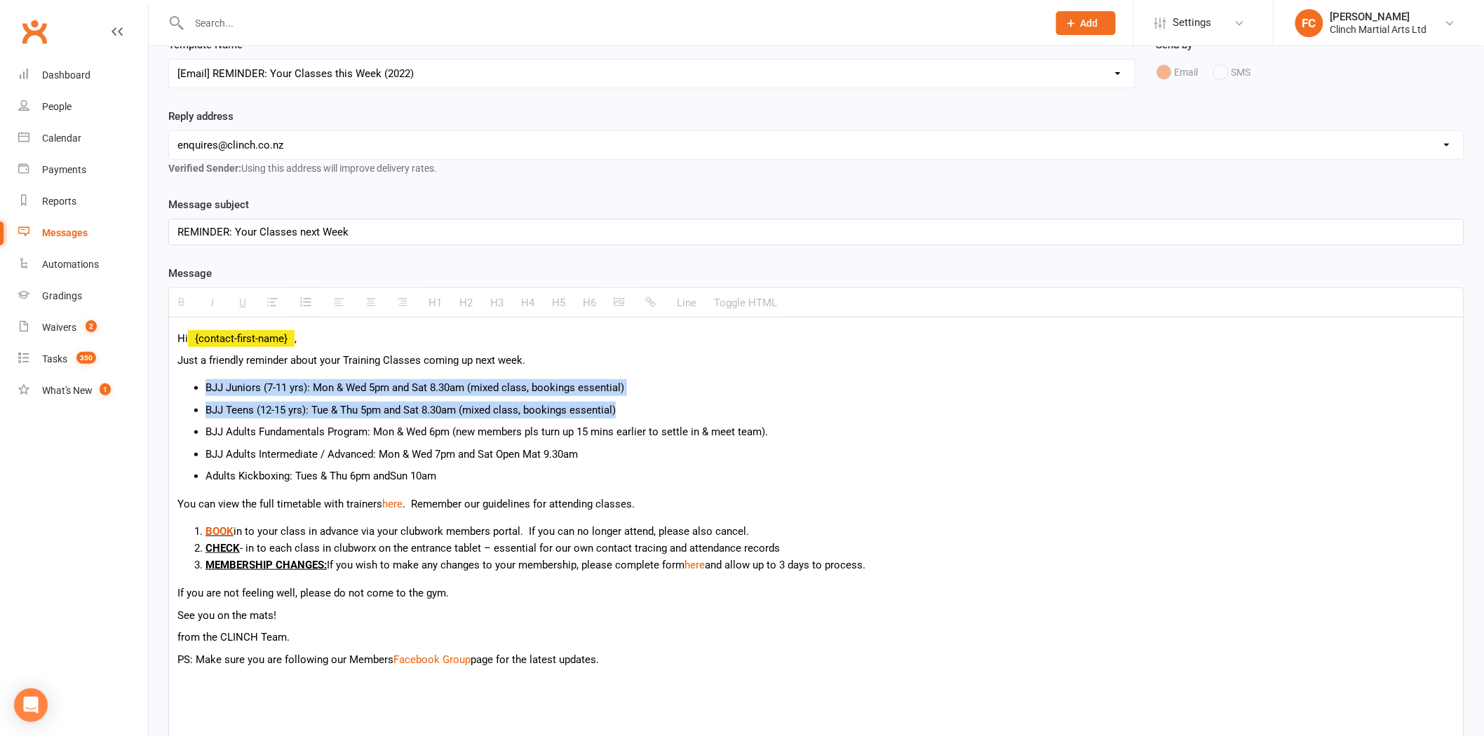
drag, startPoint x: 620, startPoint y: 405, endPoint x: 171, endPoint y: 379, distance: 449.5
click at [171, 379] on div "Hi {contact-first-name} , Just a friendly reminder about your Training Classes …" at bounding box center [816, 531] width 1294 height 426
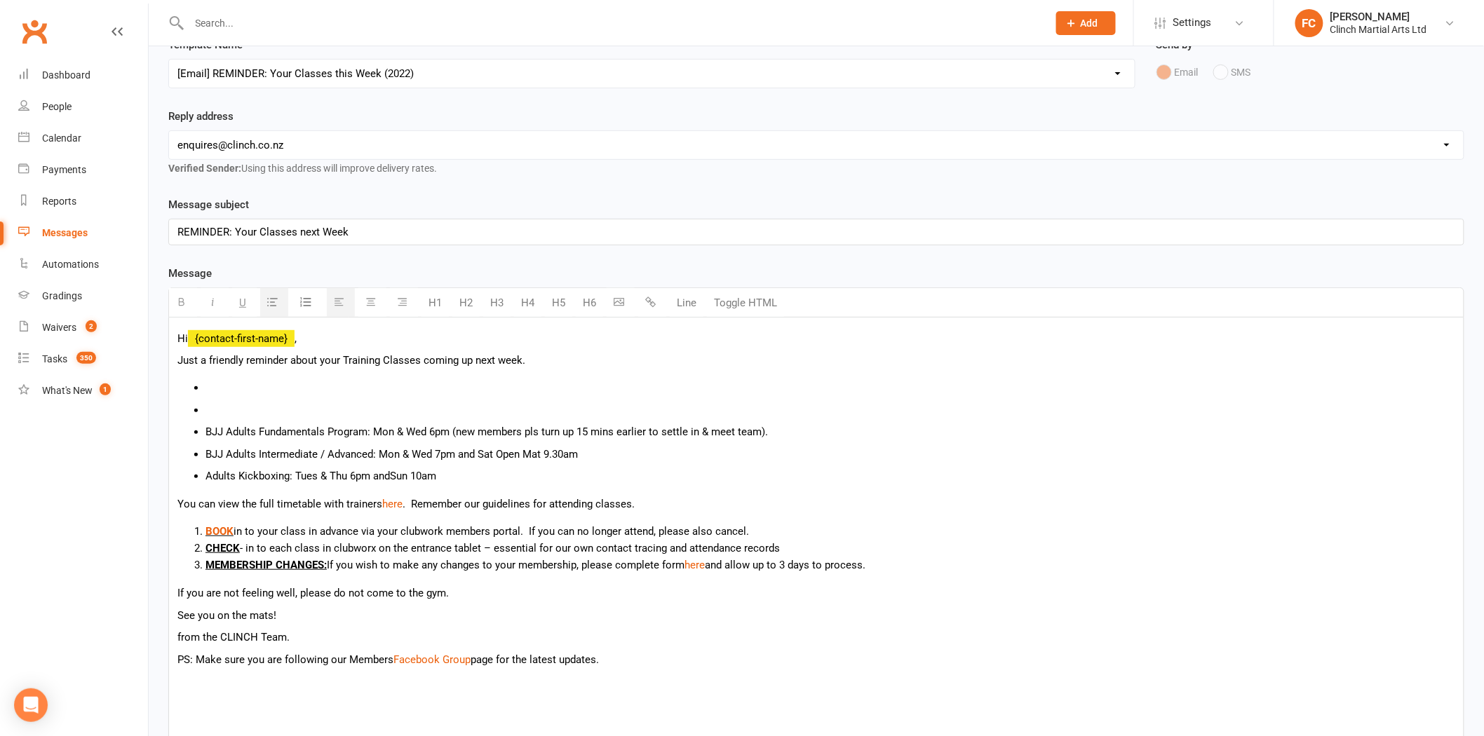
click at [212, 421] on ul "BJJ Adults Fundamentals Program: Mon & Wed 6pm (new members pls turn up 15 mins…" at bounding box center [816, 431] width 1278 height 105
click at [222, 403] on li at bounding box center [829, 410] width 1249 height 17
click at [221, 395] on li at bounding box center [829, 387] width 1249 height 17
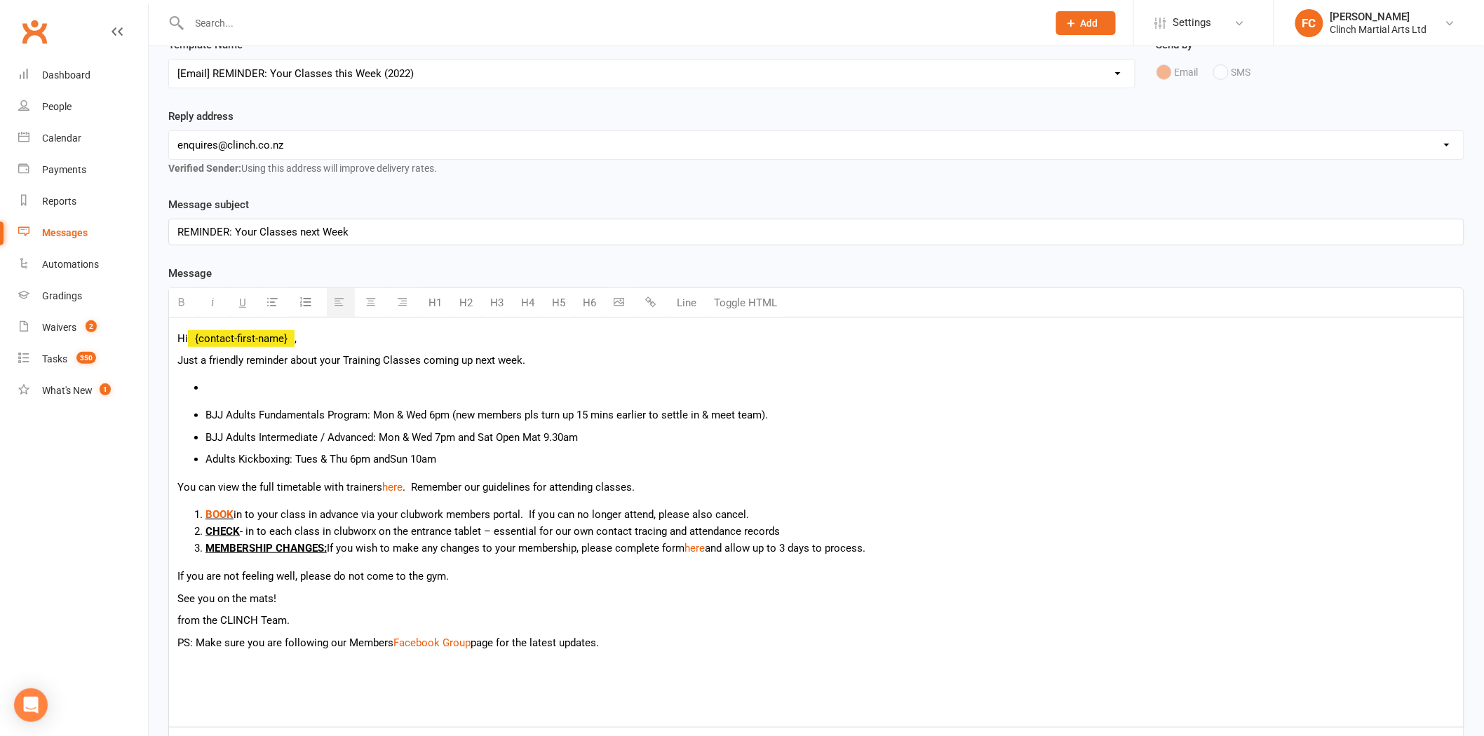
click at [221, 387] on li at bounding box center [829, 387] width 1249 height 17
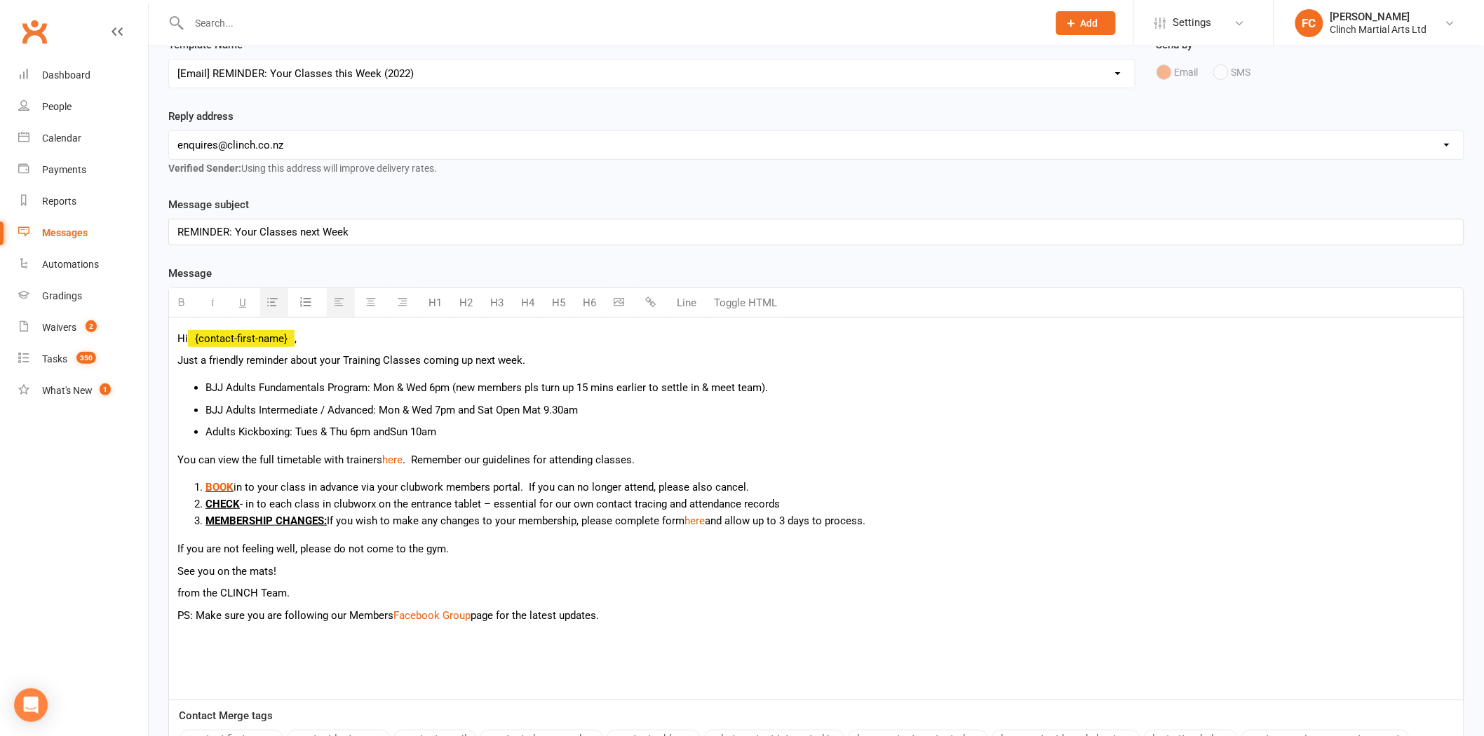
click at [208, 429] on p "Adults Kickboxing: Tues & Thu 6pm and Sun 10am" at bounding box center [829, 432] width 1249 height 17
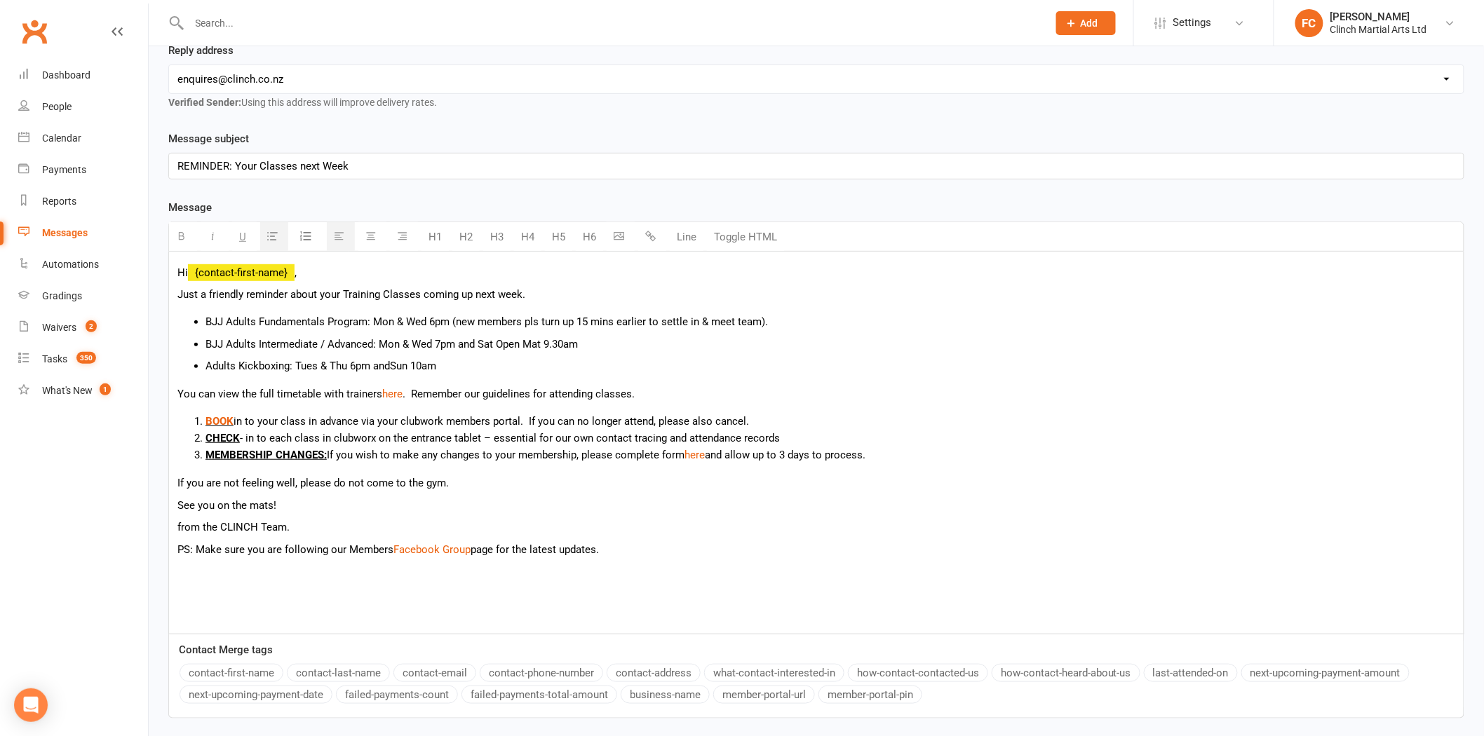
scroll to position [330, 0]
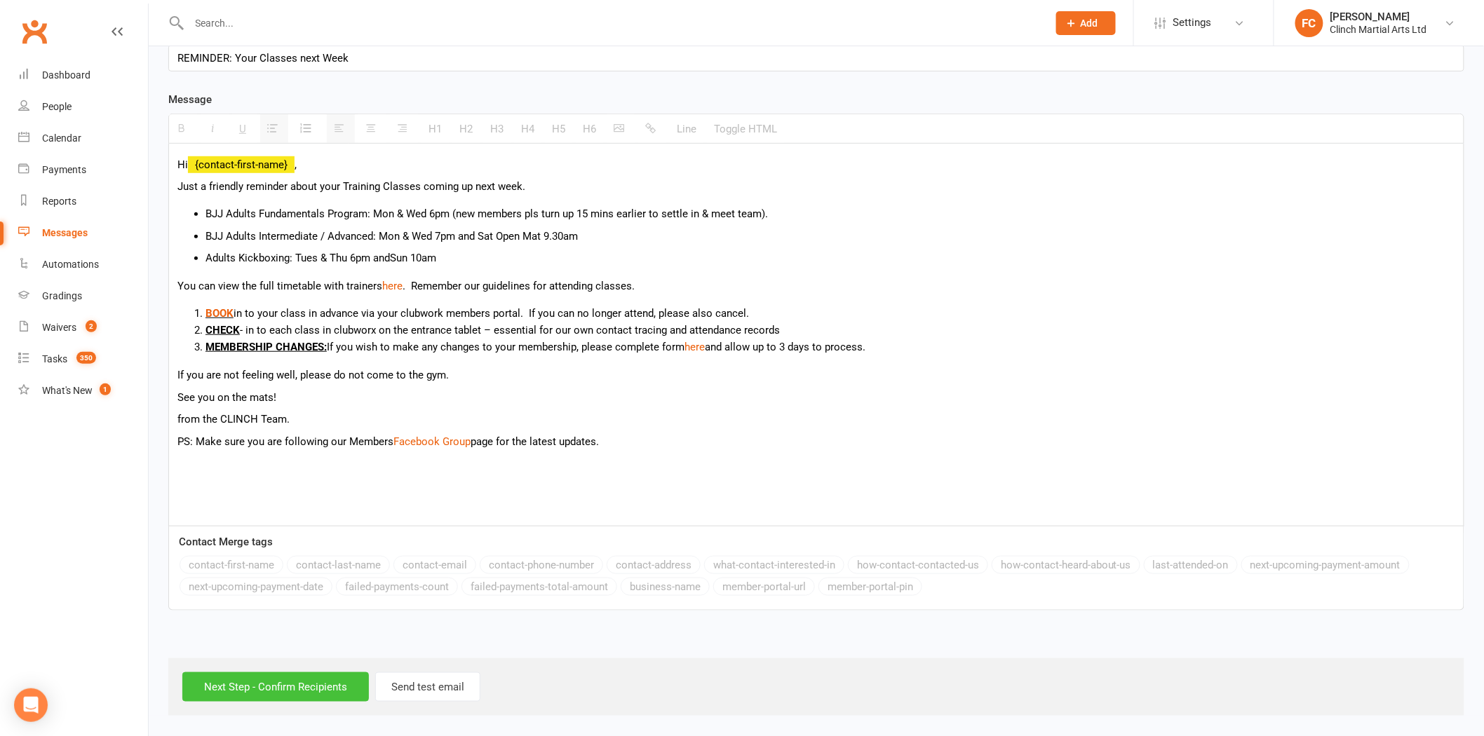
click at [241, 679] on input "Next Step - Confirm Recipients" at bounding box center [275, 686] width 187 height 29
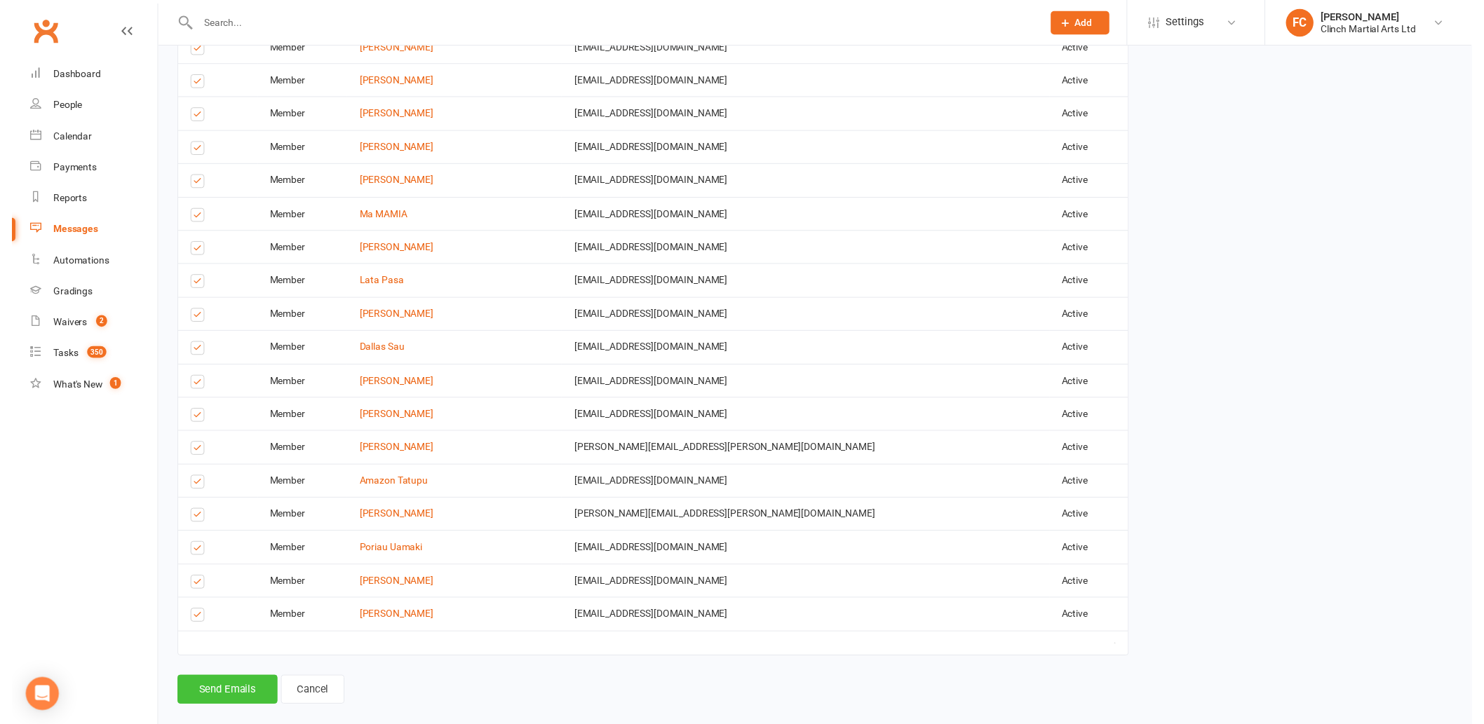
scroll to position [1062, 0]
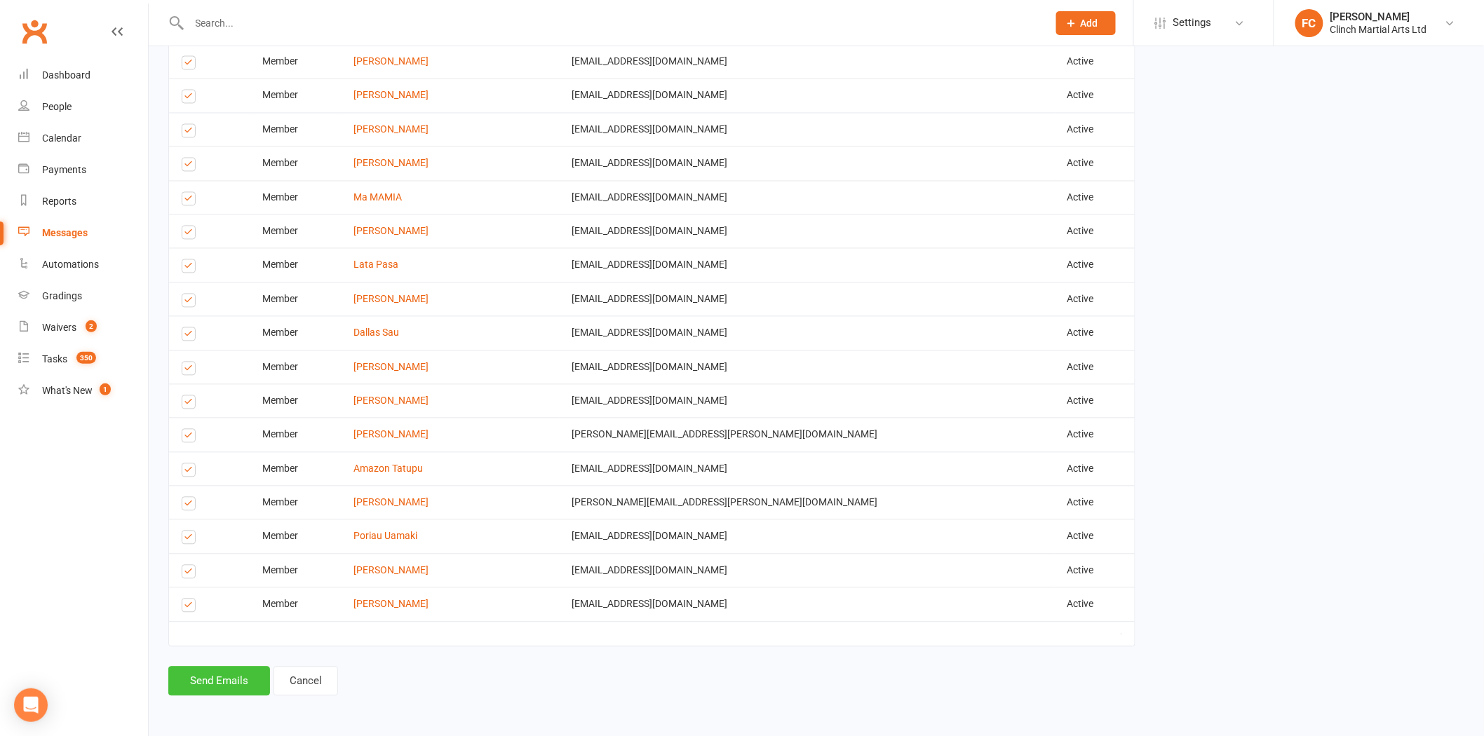
click at [211, 683] on button "Send Emails" at bounding box center [219, 681] width 102 height 29
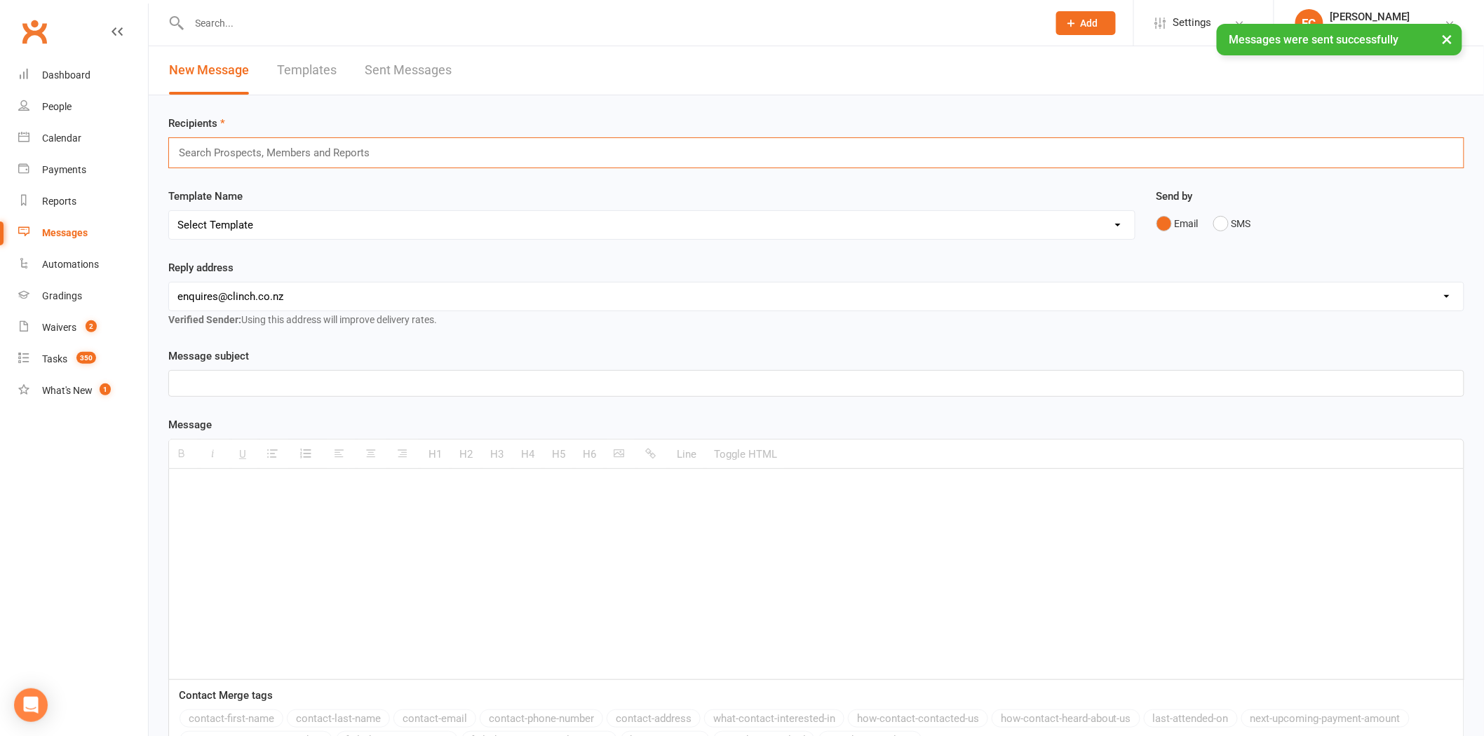
click at [241, 154] on input "text" at bounding box center [279, 153] width 205 height 18
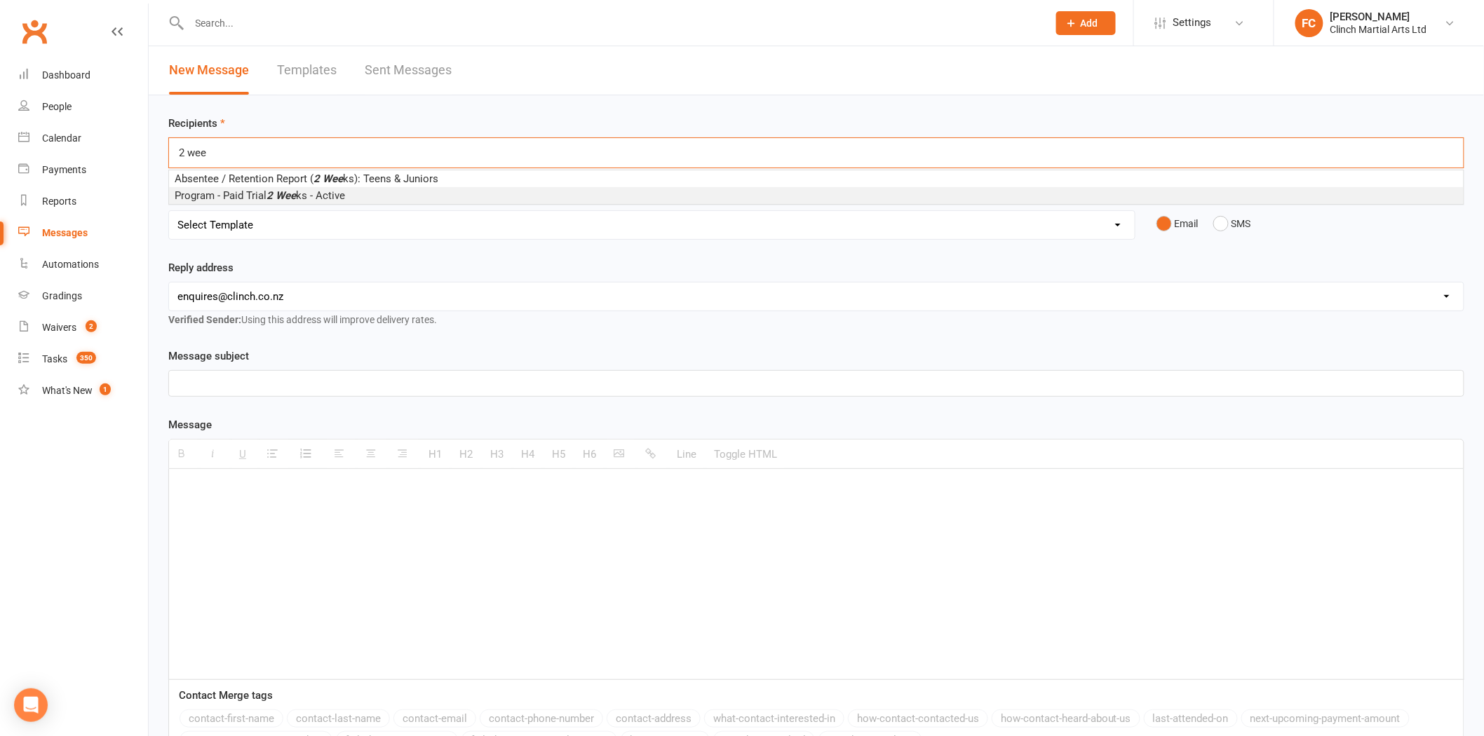
type input "2 wee"
click at [277, 194] on em "2 Wee" at bounding box center [280, 195] width 29 height 13
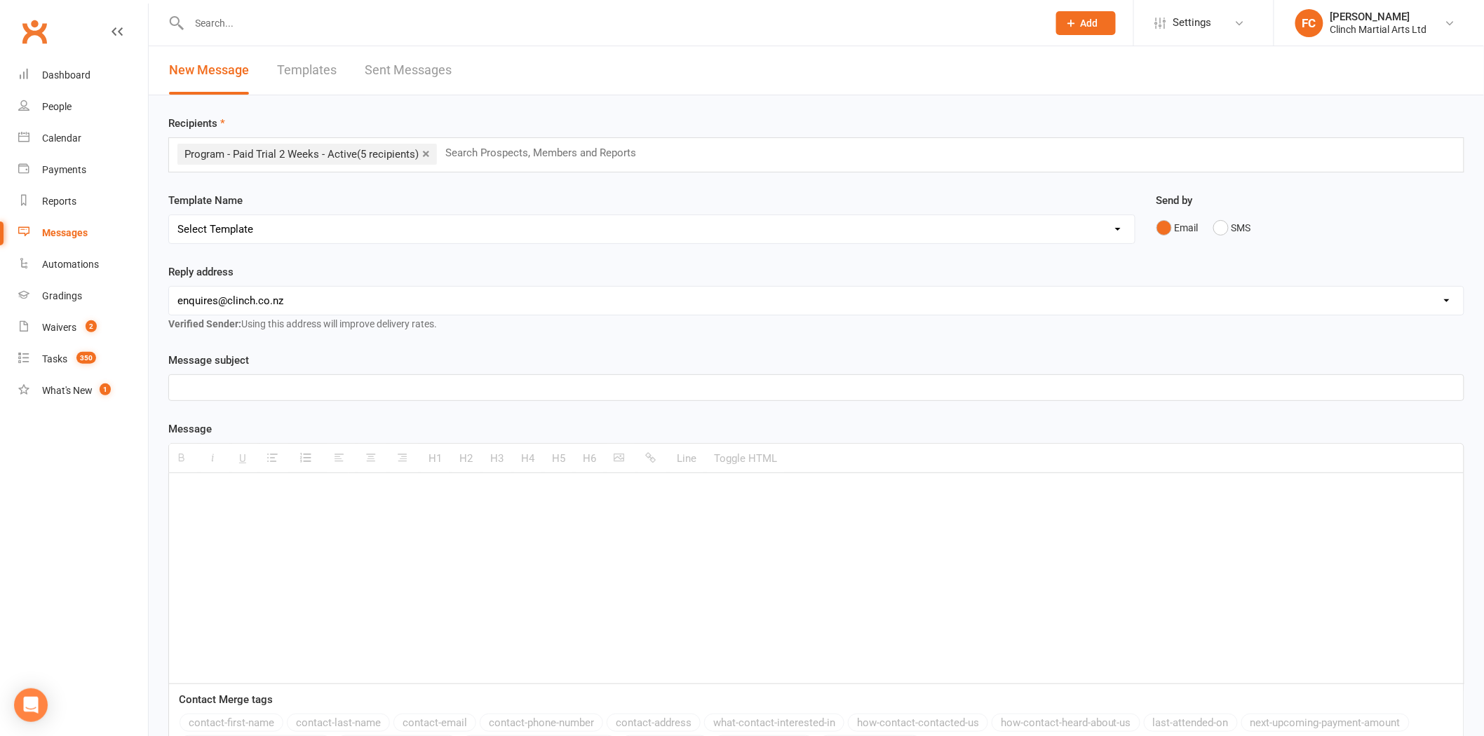
click at [313, 226] on select "Select Template [SMS] Appointment confirmation [Email] CLINCH BJJ & MMA Enquiry…" at bounding box center [652, 229] width 966 height 28
select select "8"
click at [169, 215] on select "Select Template [SMS] Appointment confirmation [Email] CLINCH BJJ & MMA Enquiry…" at bounding box center [652, 229] width 966 height 28
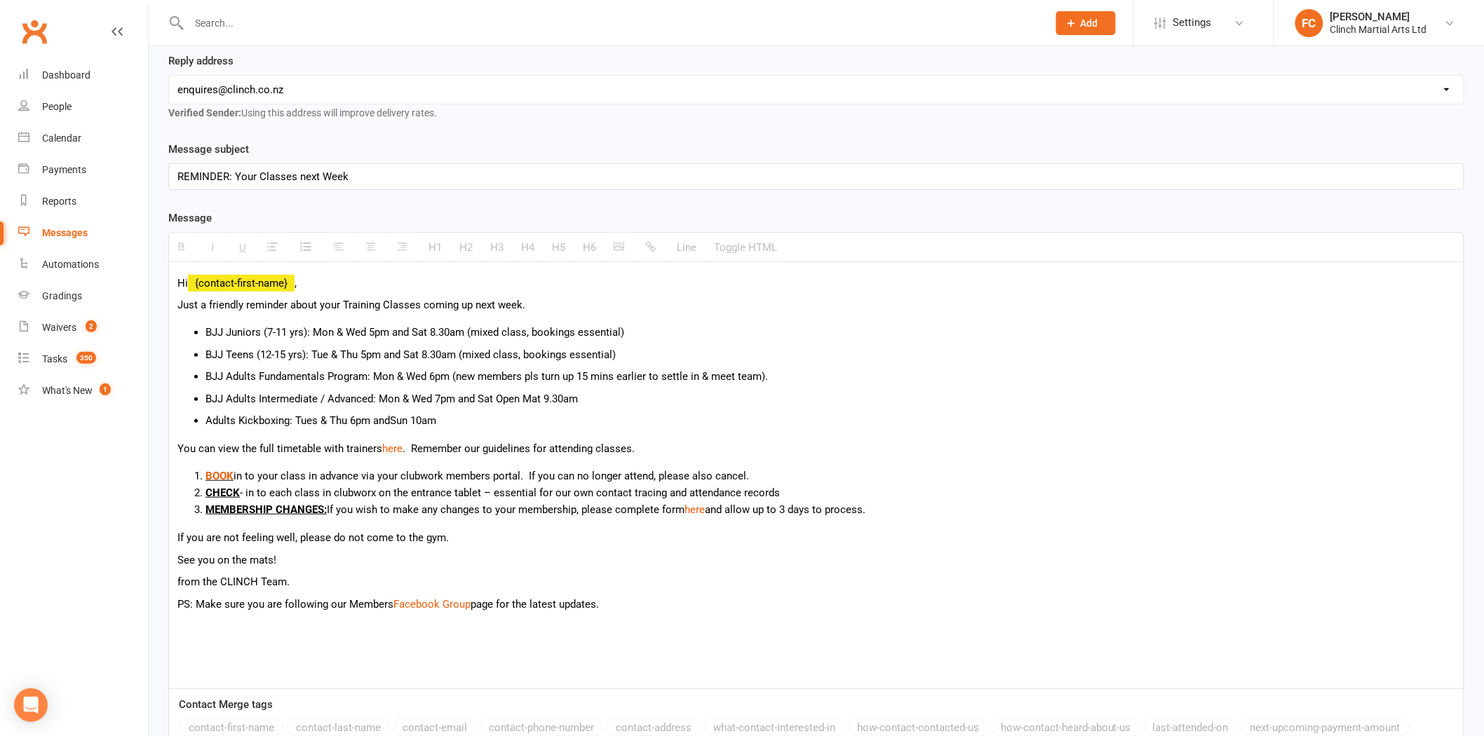
scroll to position [311, 0]
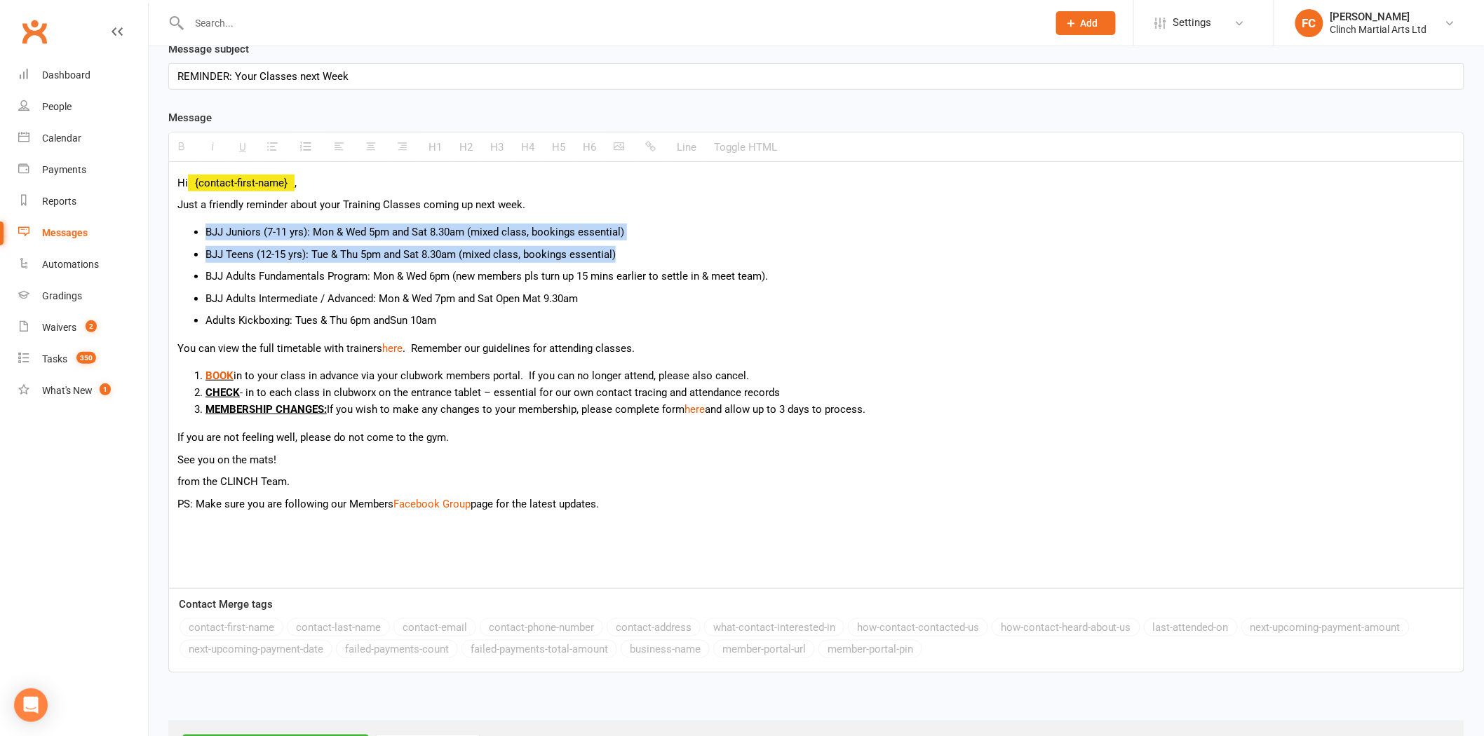
drag, startPoint x: 619, startPoint y: 251, endPoint x: 170, endPoint y: 233, distance: 449.1
click at [170, 233] on div "Hi {contact-first-name} , Just a friendly reminder about your Training Classes …" at bounding box center [816, 375] width 1294 height 426
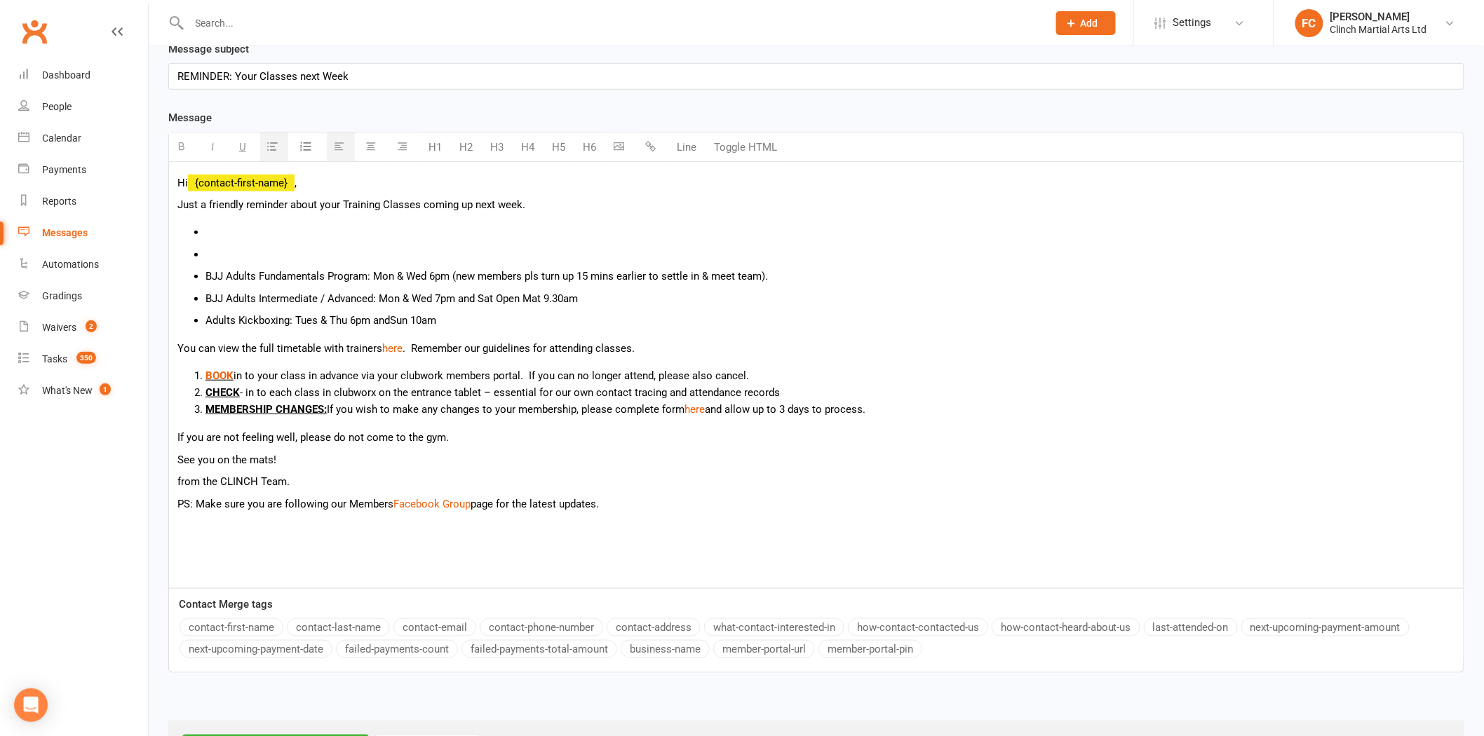
click at [217, 257] on li at bounding box center [829, 254] width 1249 height 17
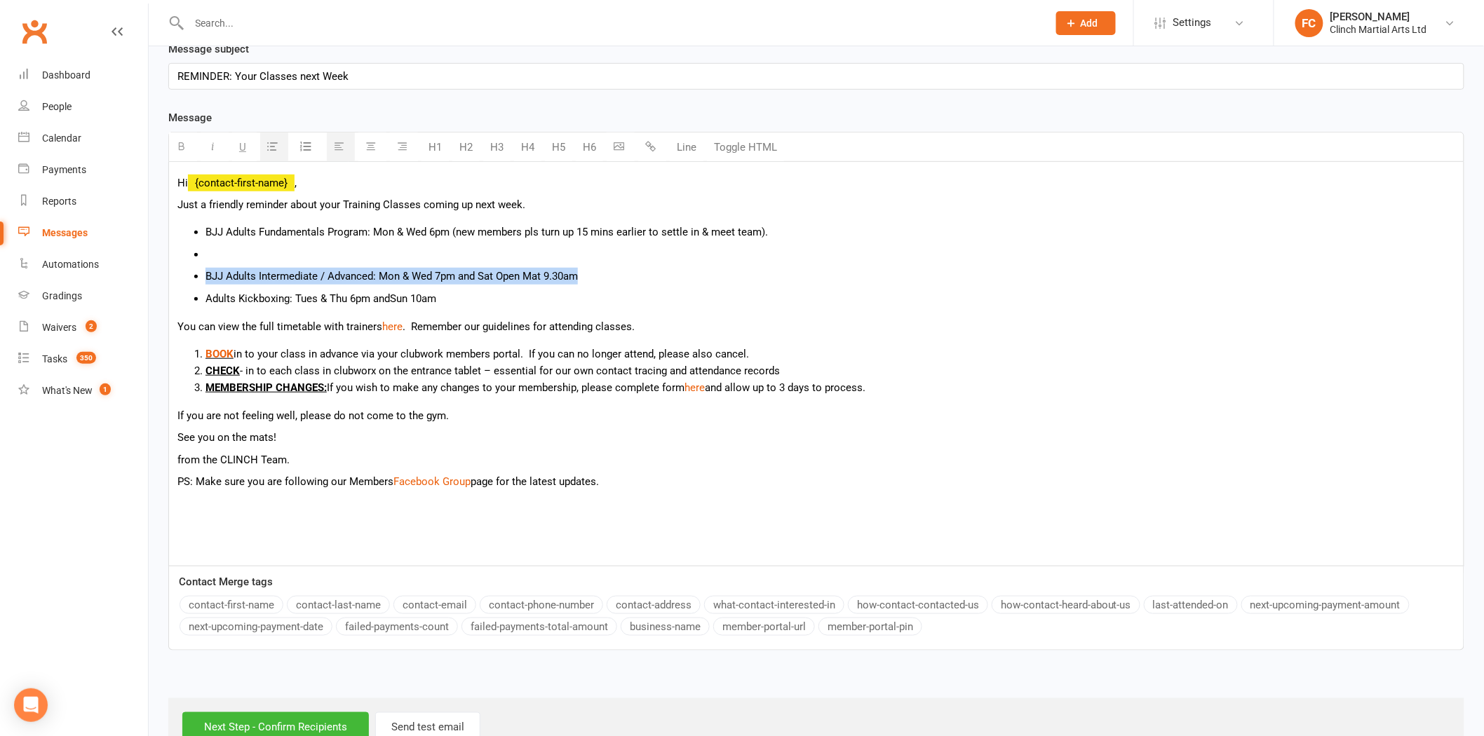
drag, startPoint x: 567, startPoint y: 271, endPoint x: 197, endPoint y: 257, distance: 369.8
click at [197, 257] on ul "BJJ Adults Fundamentals Program: Mon & Wed 6pm (new members pls turn up 15 mins…" at bounding box center [816, 265] width 1278 height 83
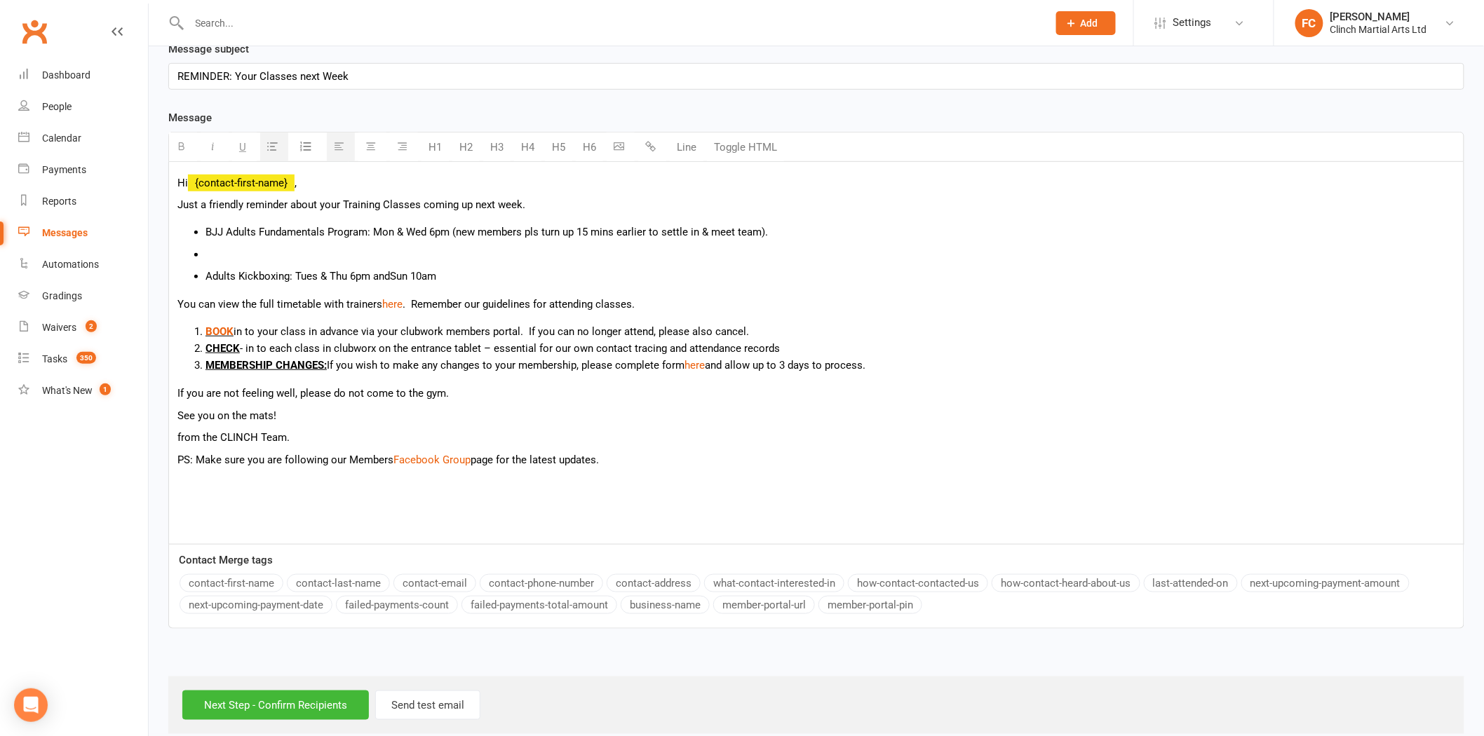
scroll to position [309, 0]
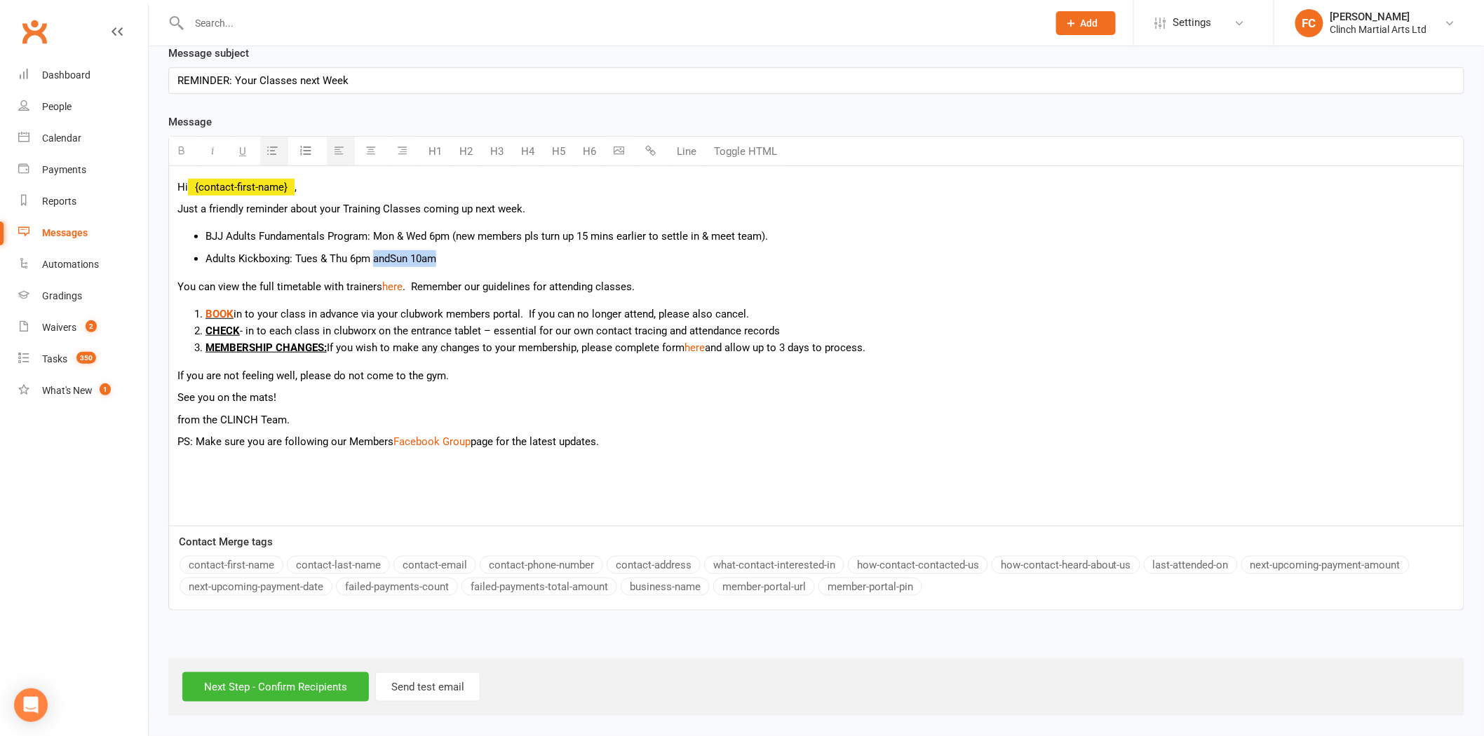
drag, startPoint x: 479, startPoint y: 253, endPoint x: 372, endPoint y: 253, distance: 106.6
click at [372, 253] on p "Adults Kickboxing: Tues & Thu 6pm and Sun 10am" at bounding box center [829, 258] width 1249 height 17
click at [367, 231] on span "BJJ Adults Fundamentals Program: Mon & Wed 6pm (new members pls turn up 15 mins…" at bounding box center [486, 236] width 562 height 13
click at [252, 691] on input "Next Step - Confirm Recipients" at bounding box center [275, 686] width 187 height 29
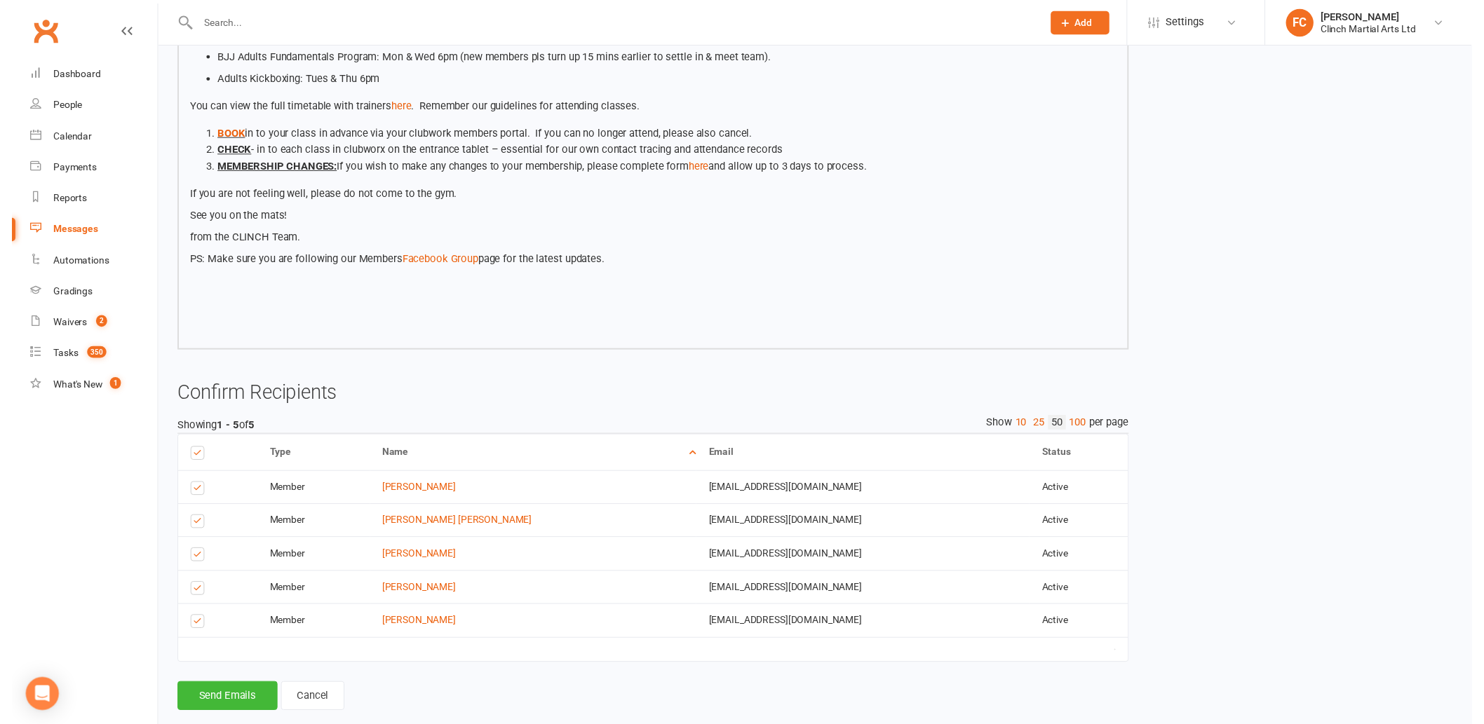
scroll to position [292, 0]
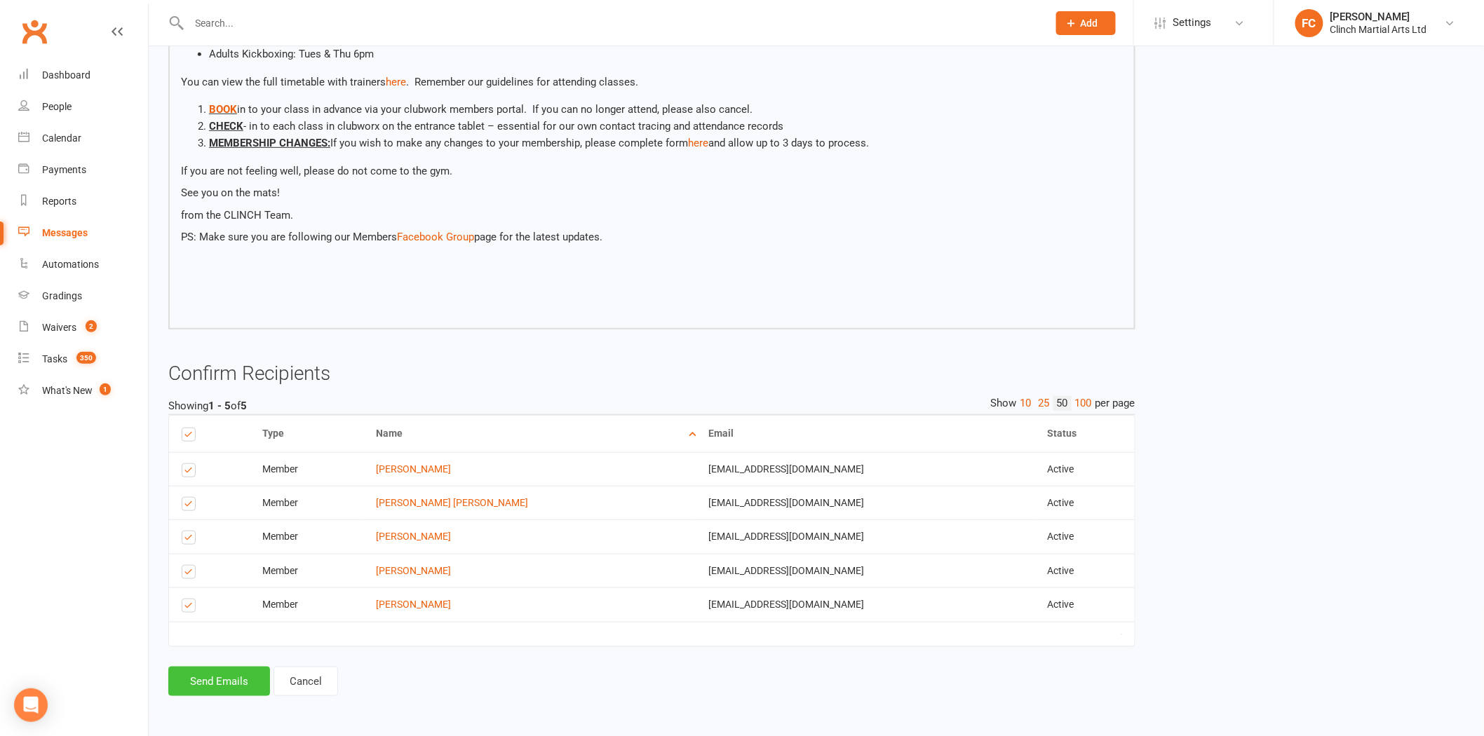
click at [217, 685] on button "Send Emails" at bounding box center [219, 681] width 102 height 29
